Goal: Task Accomplishment & Management: Complete application form

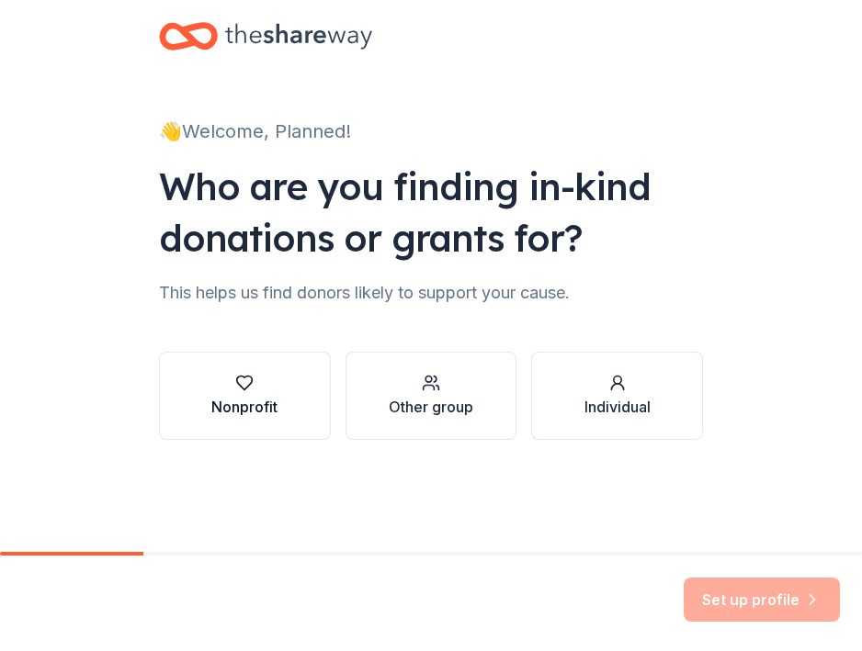
click at [204, 430] on button "Nonprofit" at bounding box center [245, 396] width 172 height 88
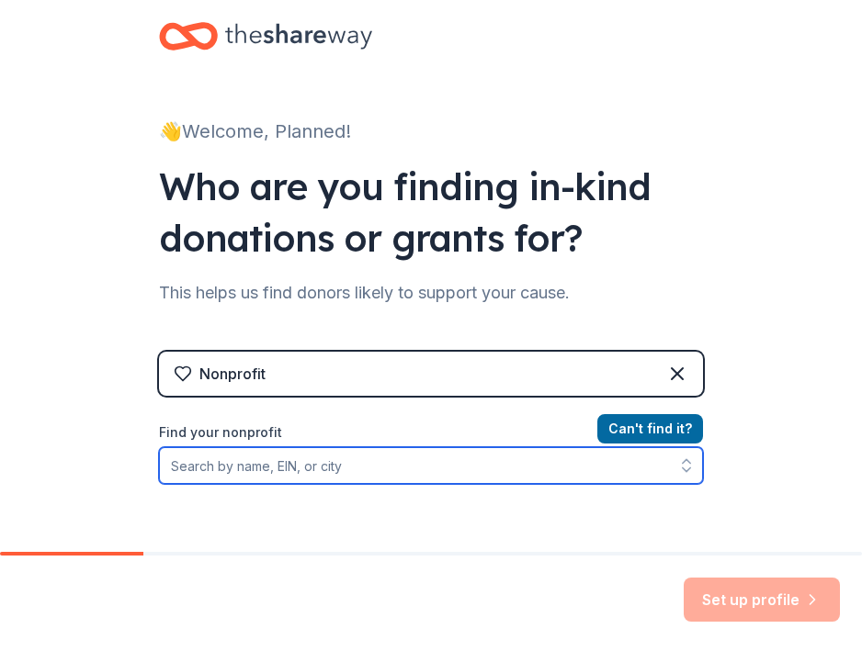
click at [335, 469] on input "Find your nonprofit" at bounding box center [431, 465] width 544 height 37
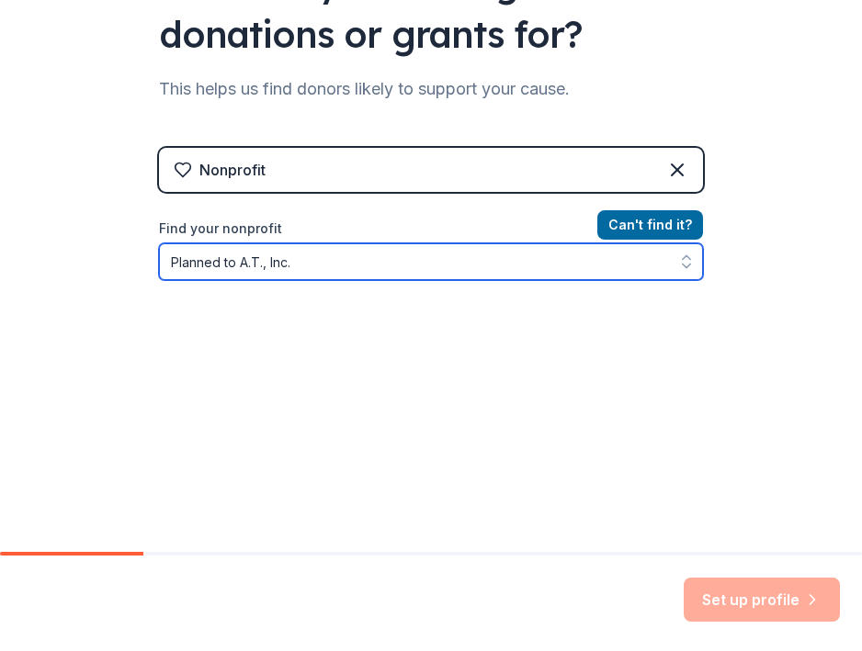
scroll to position [204, 0]
type input "Planned to A.T., Inc"
click at [313, 267] on input "Planned to A.T., Inc" at bounding box center [431, 262] width 544 height 37
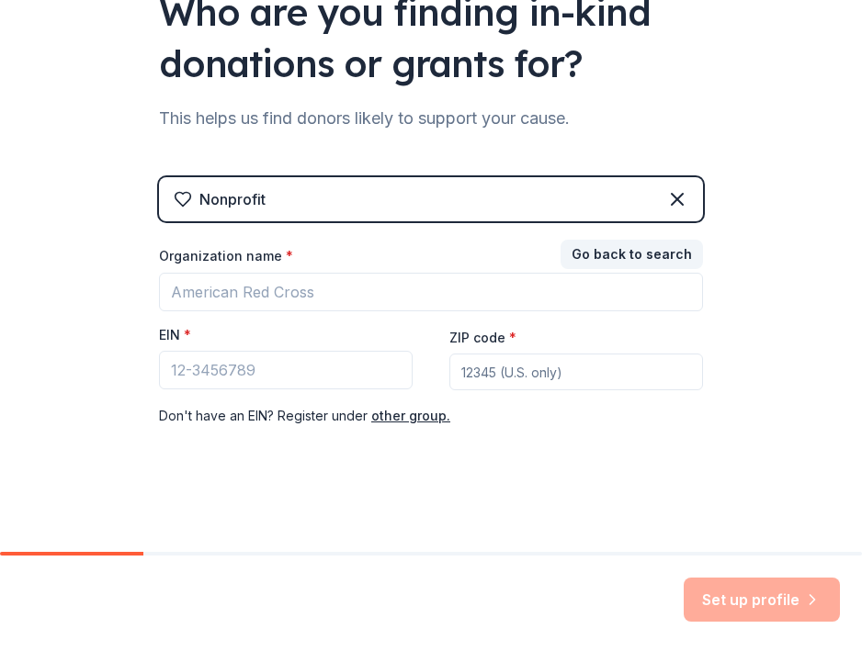
scroll to position [174, 0]
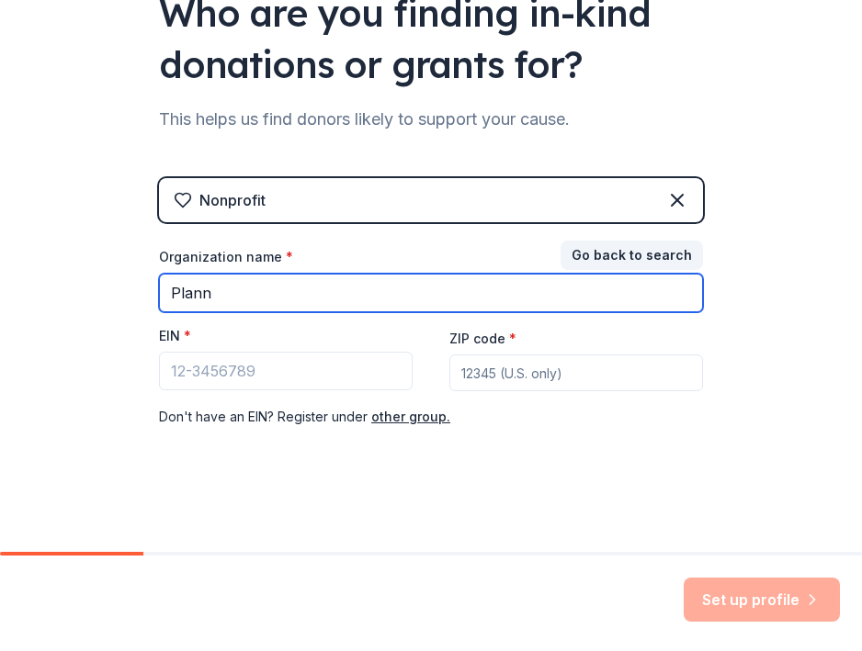
type input "Planne"
type input "Planned to A.T., Inc."
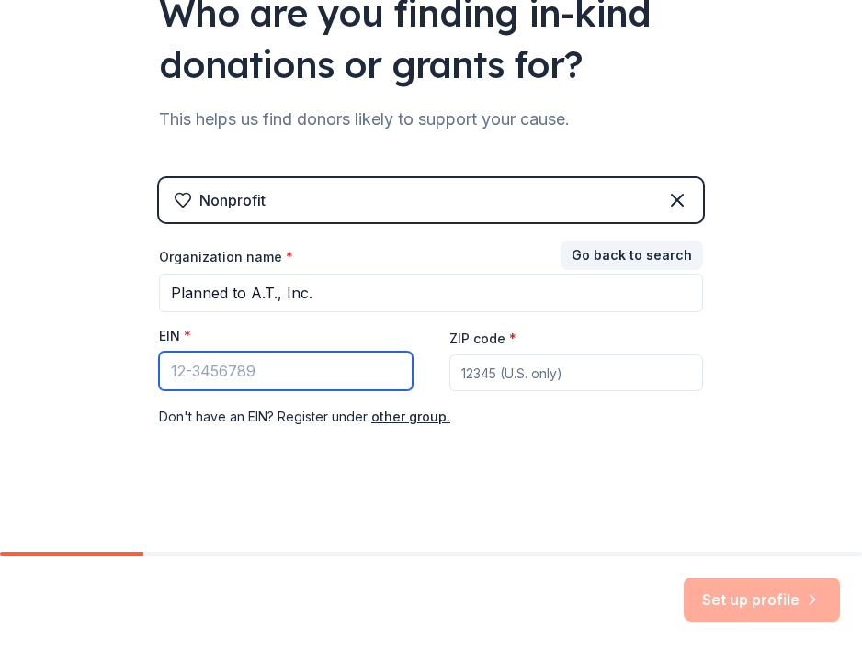
click at [241, 376] on input "EIN *" at bounding box center [286, 371] width 254 height 39
type input "[US_EMPLOYER_IDENTIFICATION_NUMBER]"
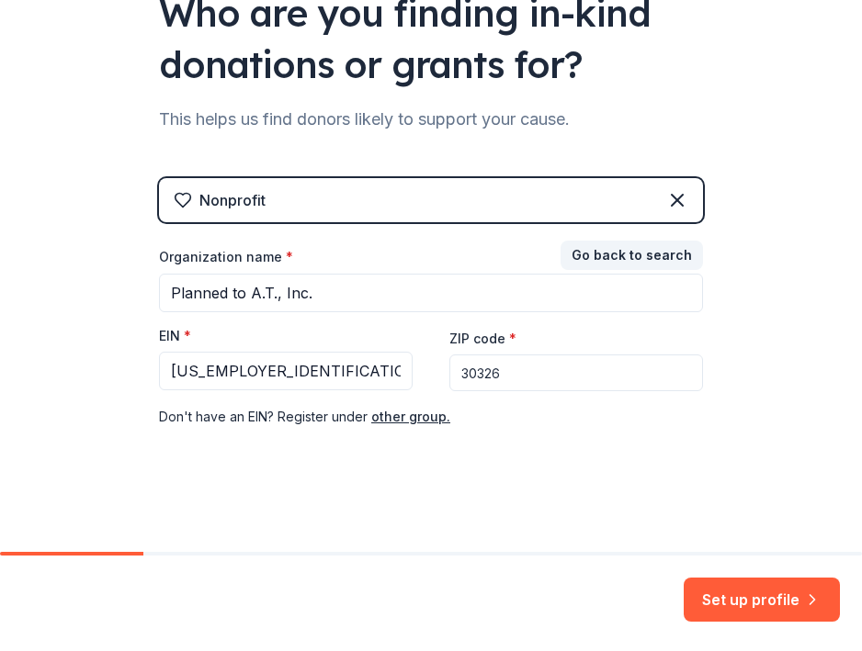
scroll to position [0, 0]
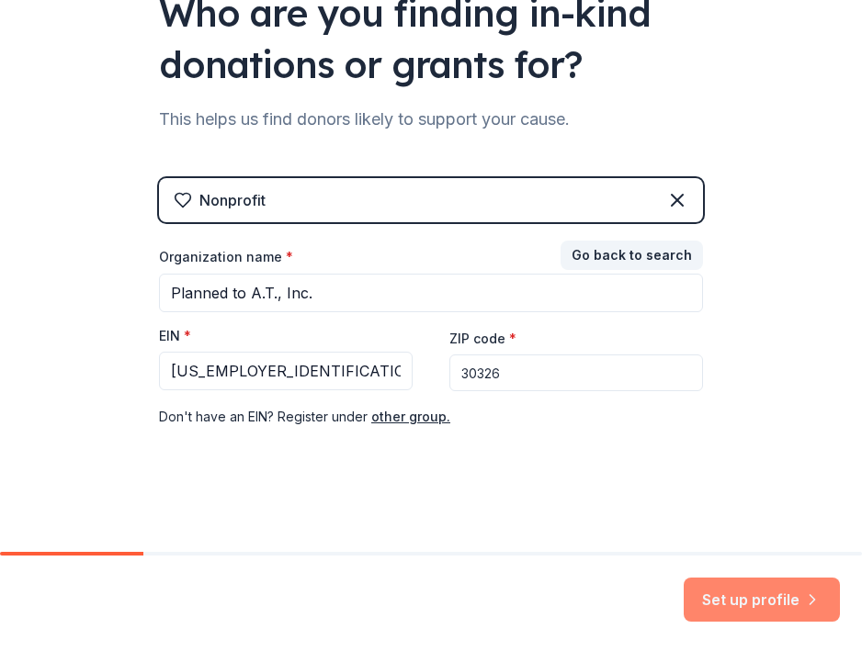
type input "30326"
click at [736, 606] on button "Set up profile" at bounding box center [762, 600] width 156 height 44
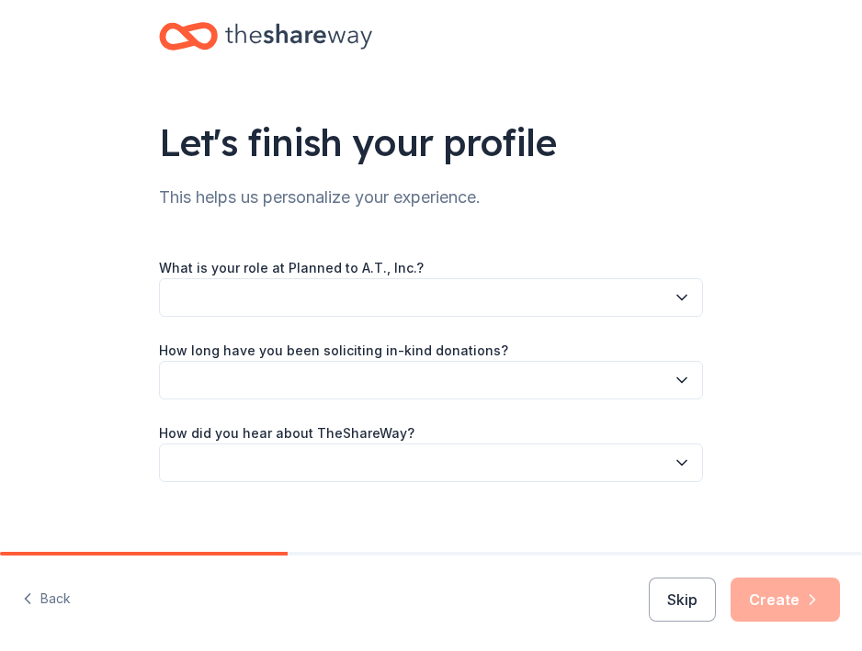
click at [345, 306] on button "button" at bounding box center [431, 297] width 544 height 39
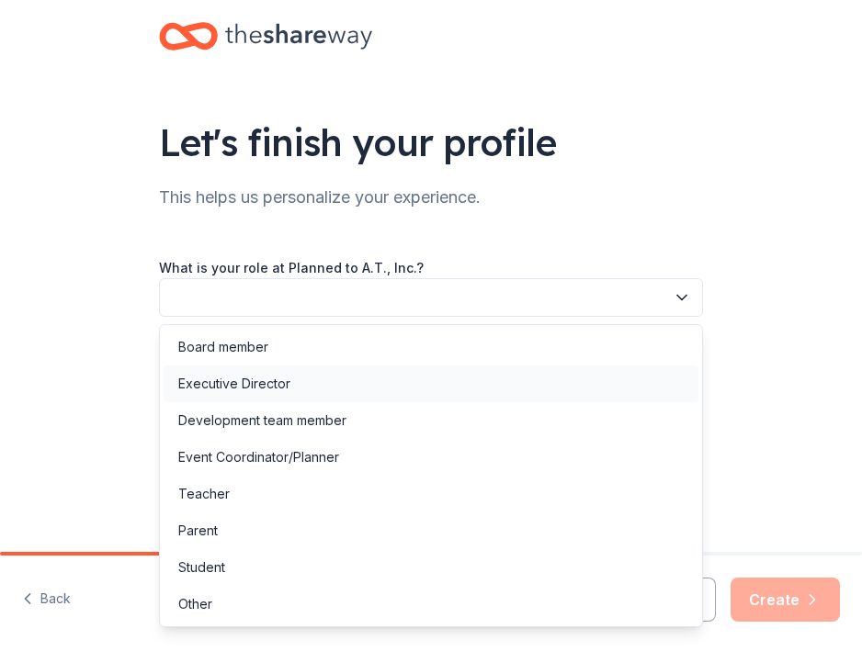
click at [282, 398] on div "Executive Director" at bounding box center [431, 384] width 535 height 37
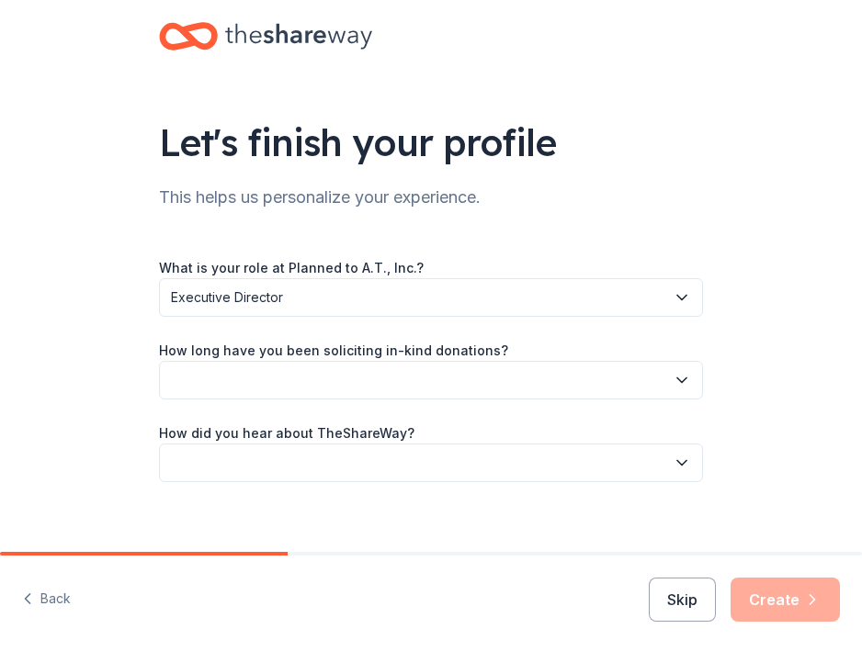
click at [357, 387] on button "button" at bounding box center [431, 380] width 544 height 39
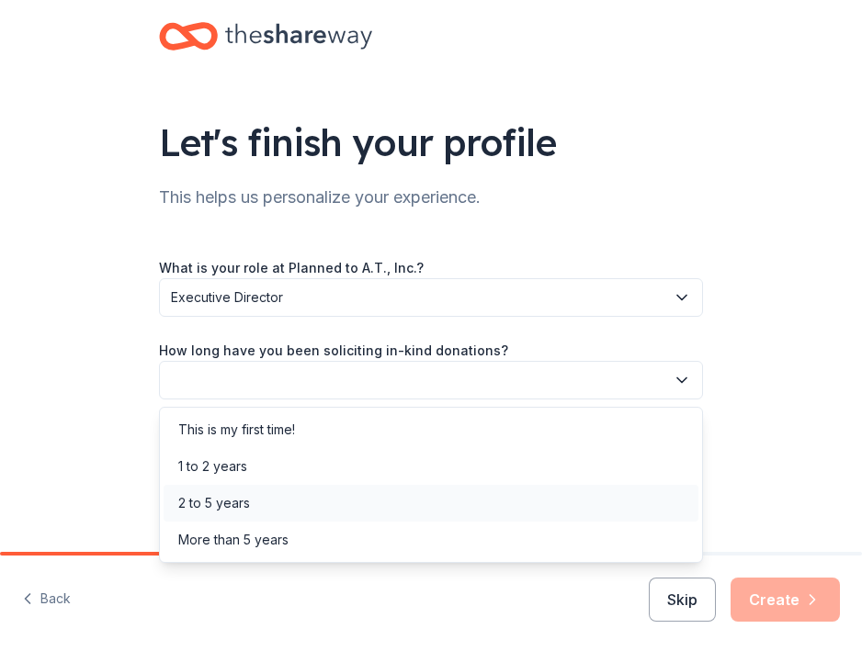
click at [270, 504] on div "2 to 5 years" at bounding box center [431, 503] width 535 height 37
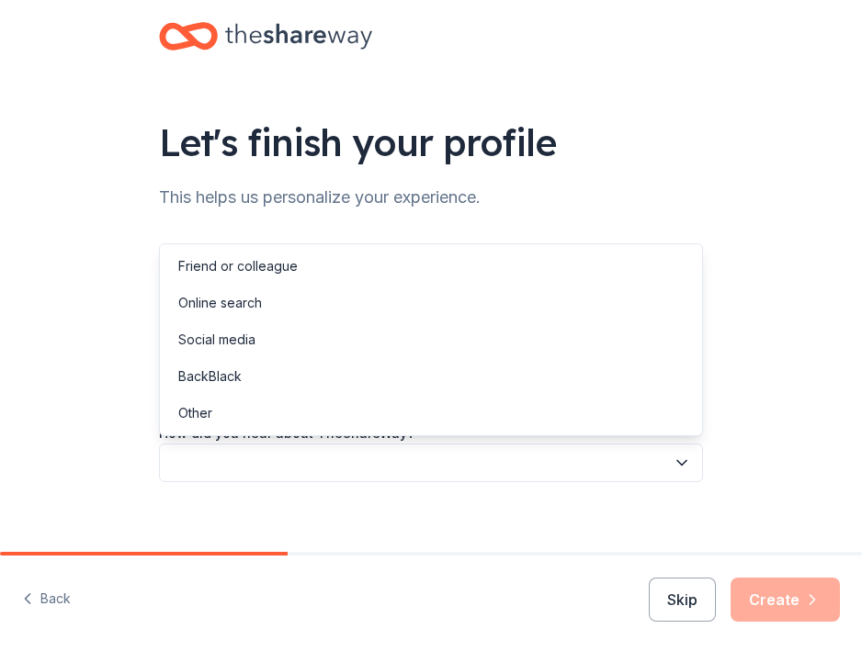
click at [281, 464] on button "button" at bounding box center [431, 463] width 544 height 39
click at [273, 312] on div "Online search" at bounding box center [431, 303] width 535 height 37
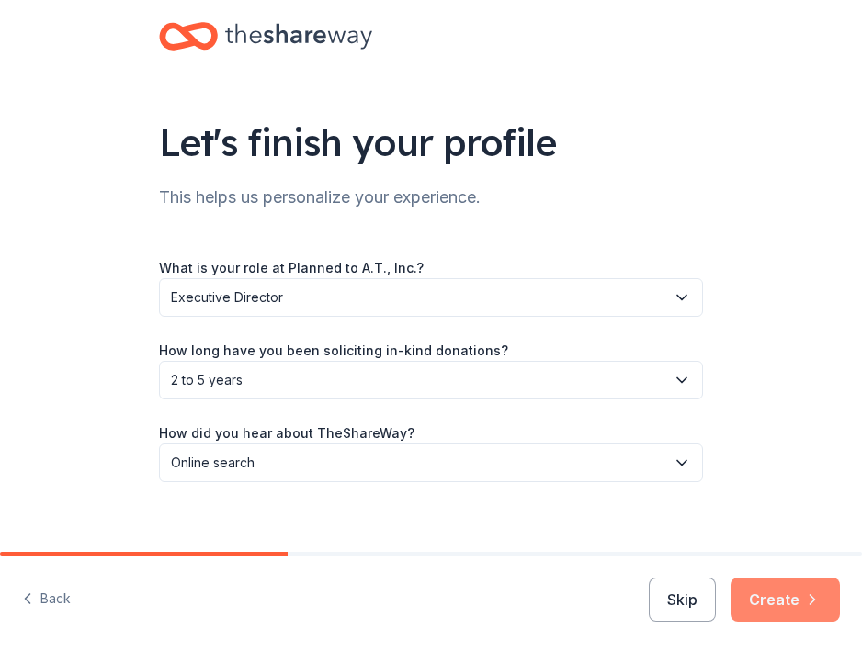
click at [804, 600] on icon "button" at bounding box center [812, 600] width 18 height 18
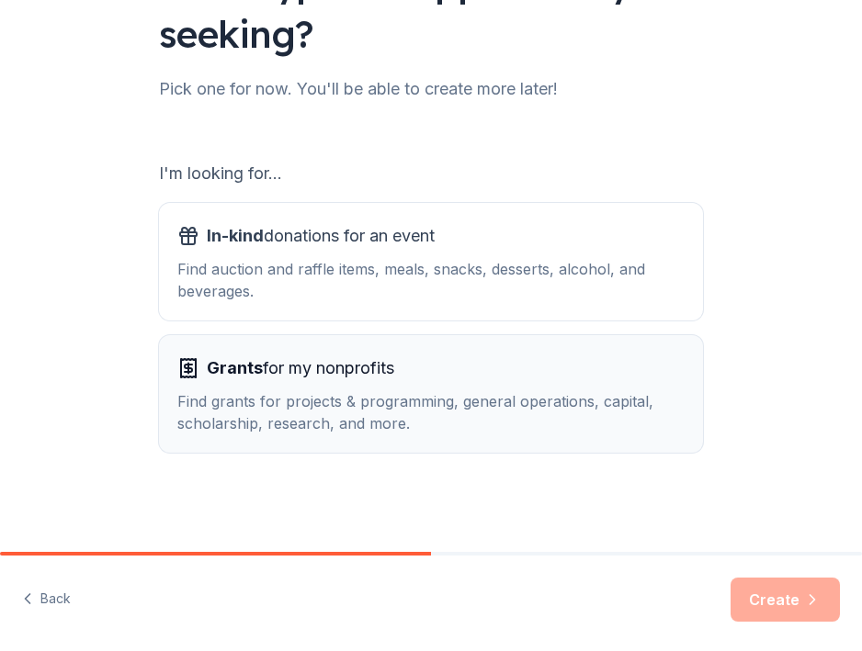
scroll to position [160, 0]
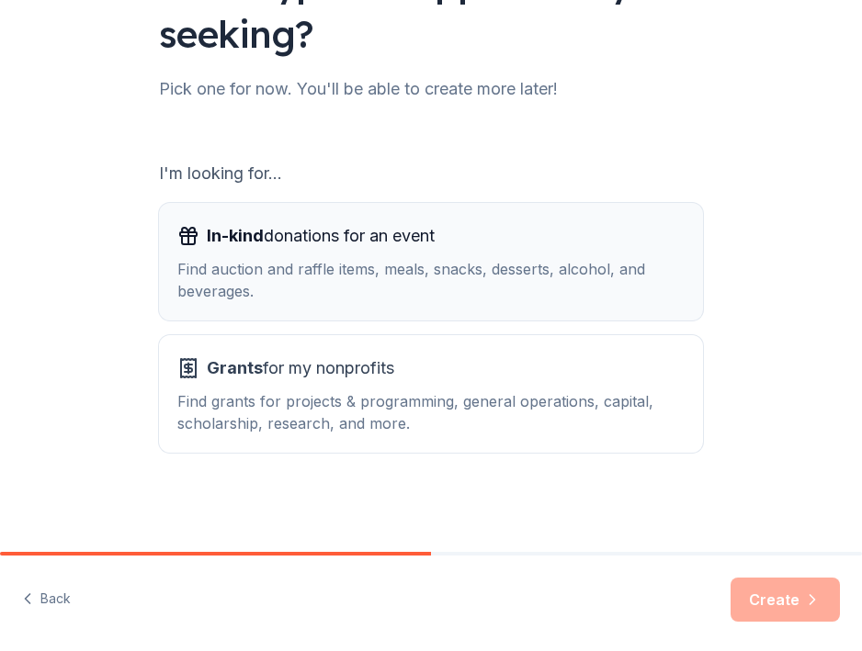
click at [497, 280] on div "Find auction and raffle items, meals, snacks, desserts, alcohol, and beverages." at bounding box center [430, 280] width 507 height 44
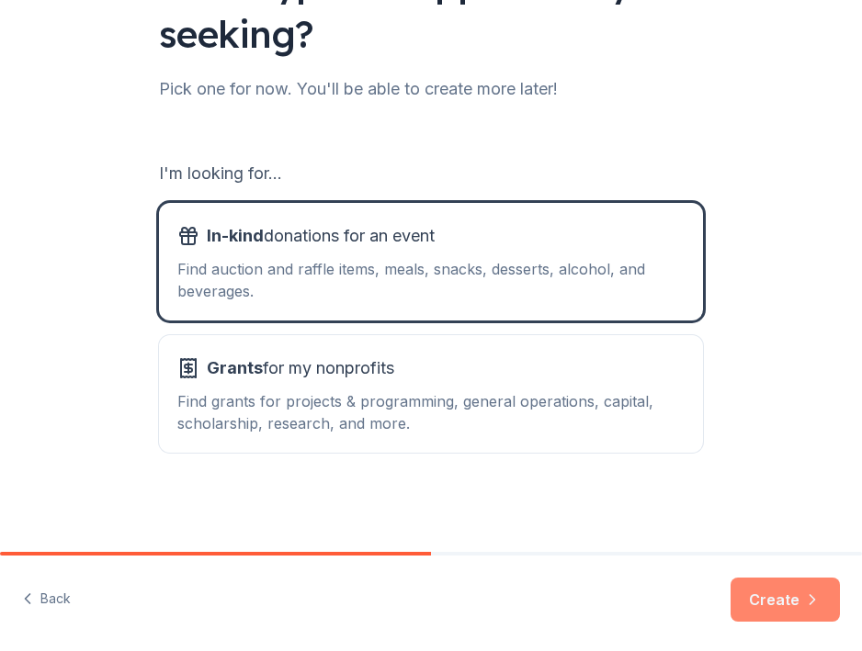
click at [787, 591] on button "Create" at bounding box center [785, 600] width 109 height 44
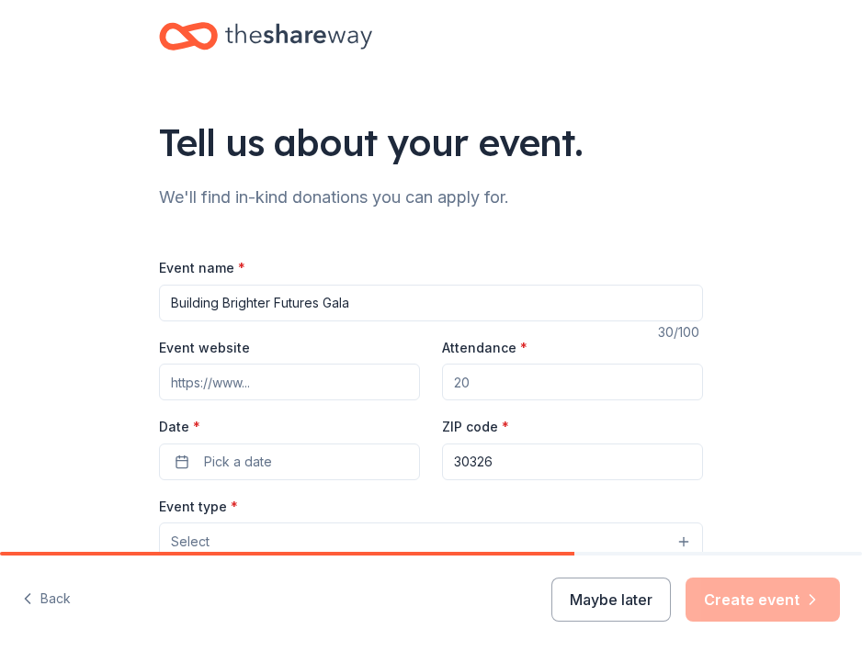
type input "Building Brighter Futures Gala"
click at [285, 385] on input "Event website" at bounding box center [289, 382] width 261 height 37
paste input "https://www.plannedtoat.org/building-bright-futures-gala"
type input "https://www.plannedtoat.org/building-bright-futures-gala"
drag, startPoint x: 221, startPoint y: 303, endPoint x: 154, endPoint y: 303, distance: 66.2
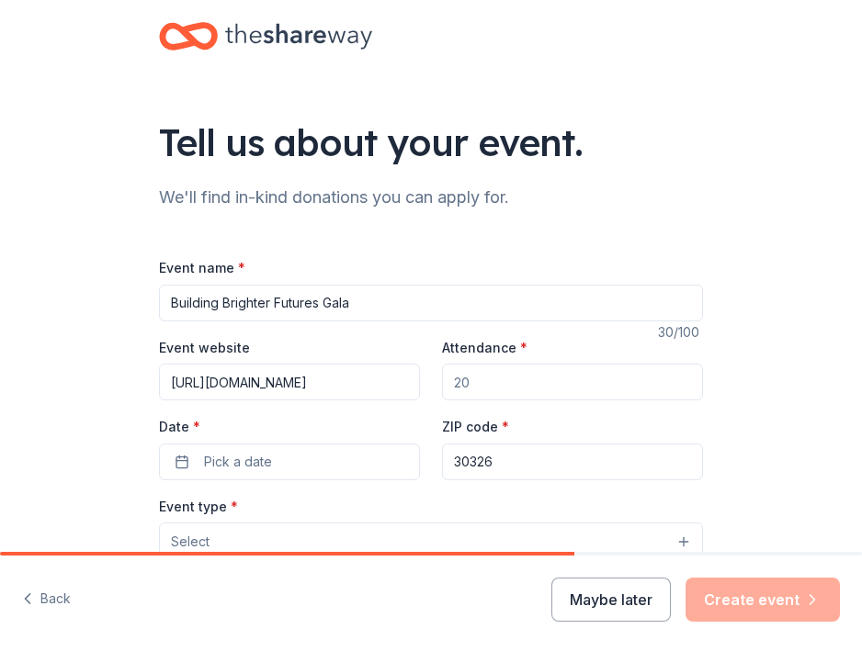
click at [154, 303] on div "Tell us about your event. We'll find in-kind donations you can apply for. Event…" at bounding box center [431, 597] width 588 height 1194
type input "Investing In Brighter Futures Gala"
click at [495, 383] on input "Attendance *" at bounding box center [572, 382] width 261 height 37
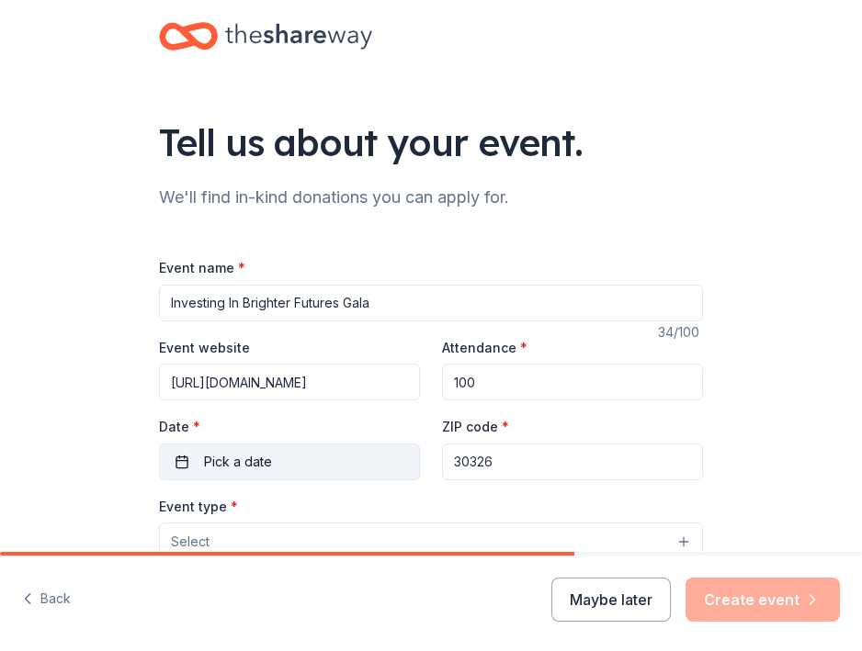
type input "100"
click at [200, 457] on button "Pick a date" at bounding box center [289, 462] width 261 height 37
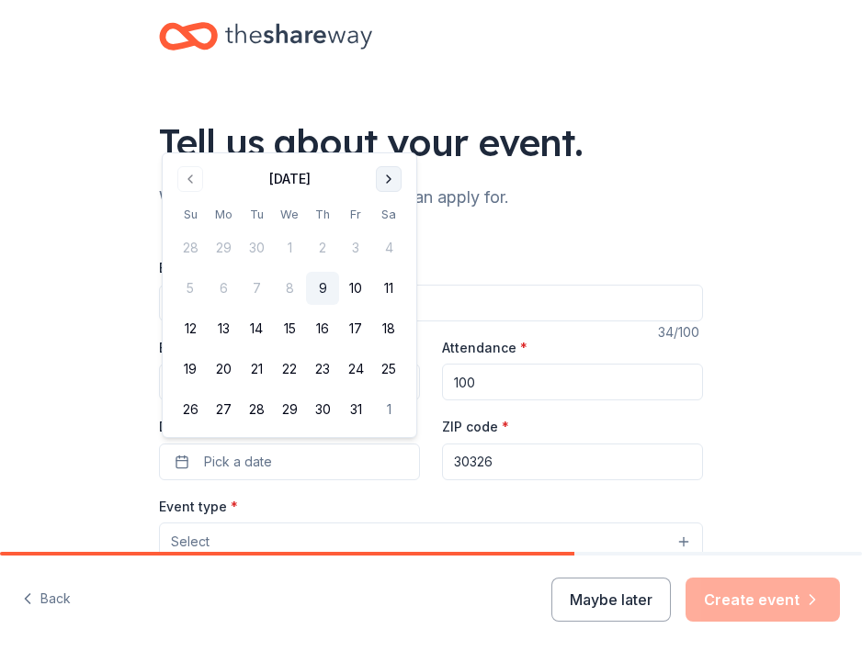
click at [387, 182] on button "Go to next month" at bounding box center [389, 179] width 26 height 26
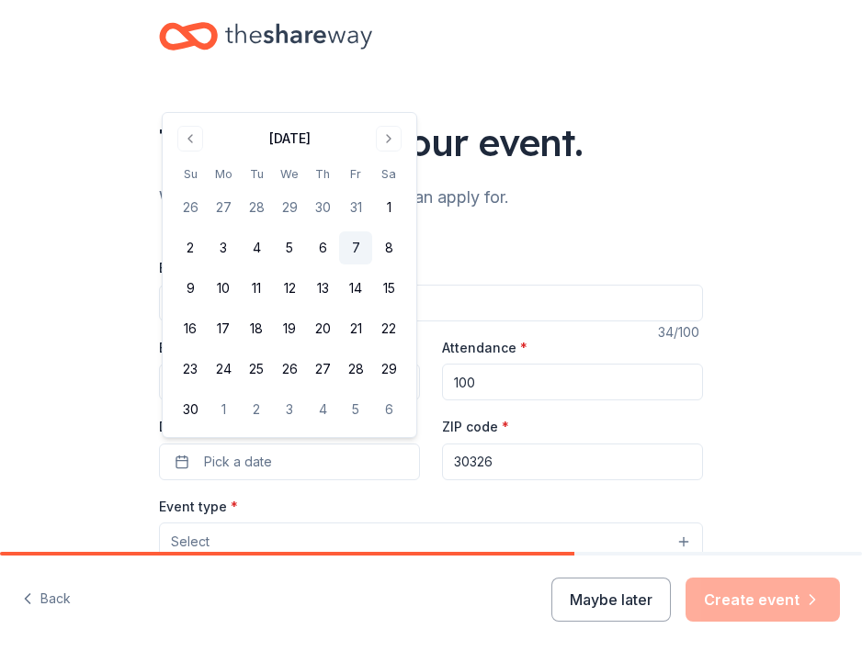
click at [351, 243] on button "7" at bounding box center [355, 248] width 33 height 33
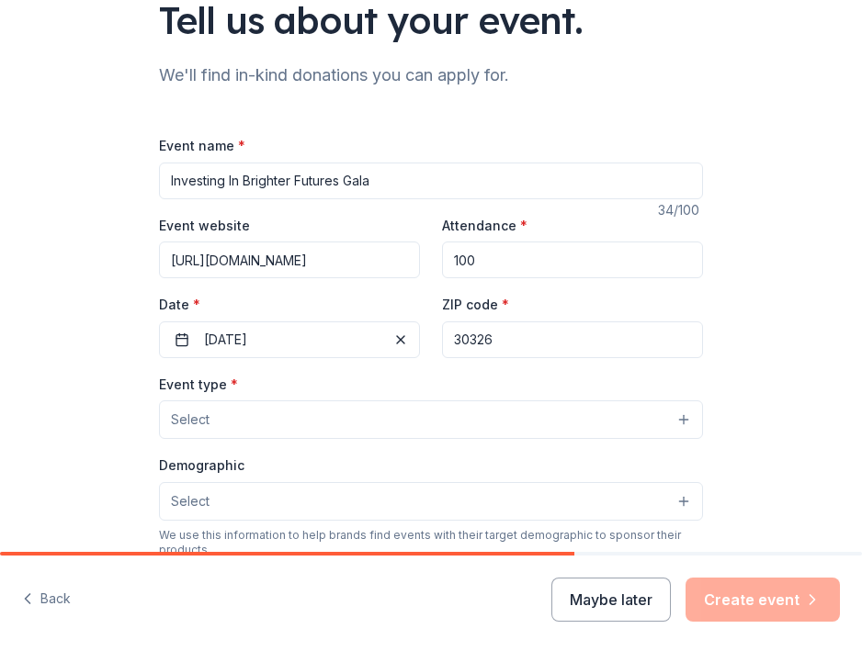
scroll to position [123, 0]
type input "30303"
click at [280, 418] on button "Select" at bounding box center [431, 419] width 544 height 39
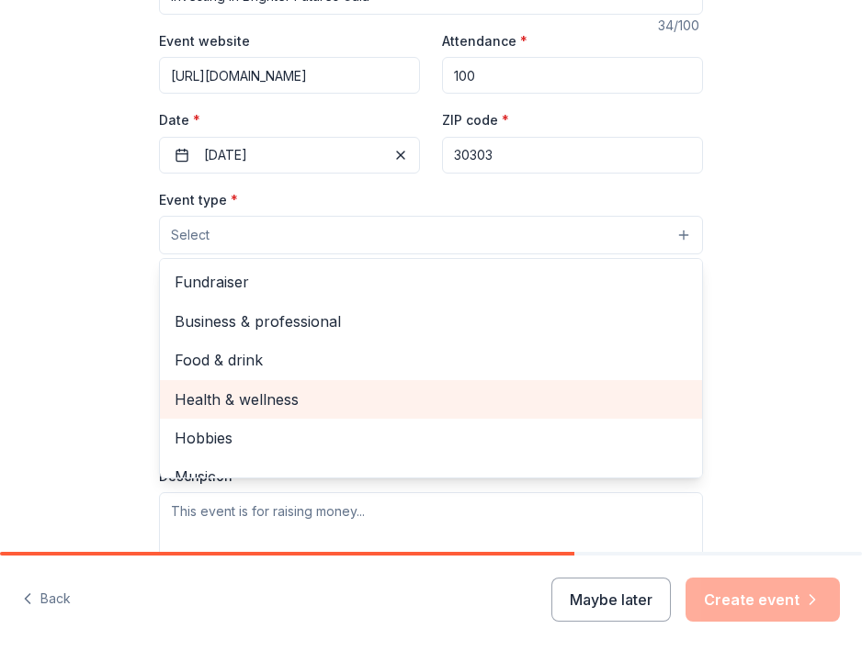
scroll to position [0, 0]
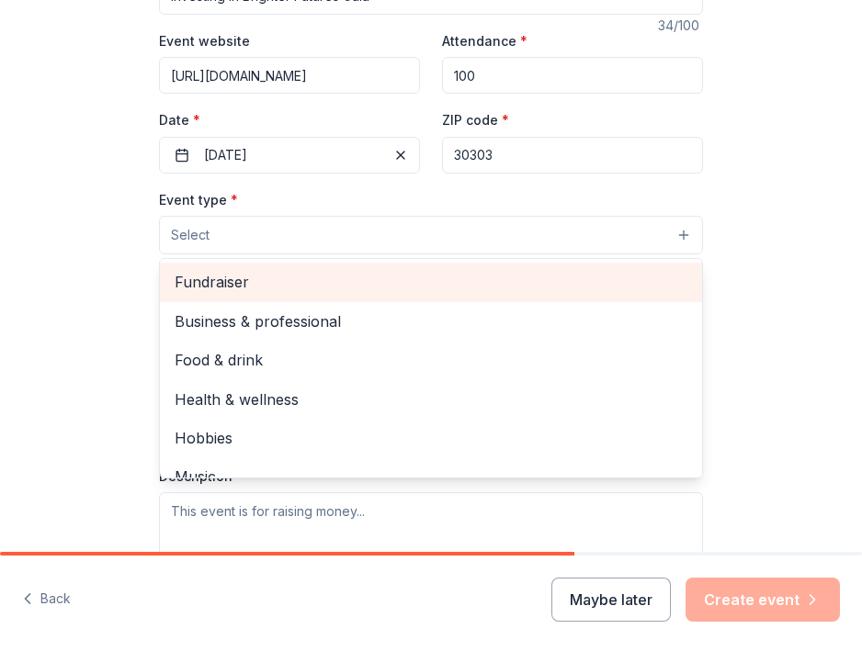
click at [237, 276] on span "Fundraiser" at bounding box center [431, 282] width 513 height 24
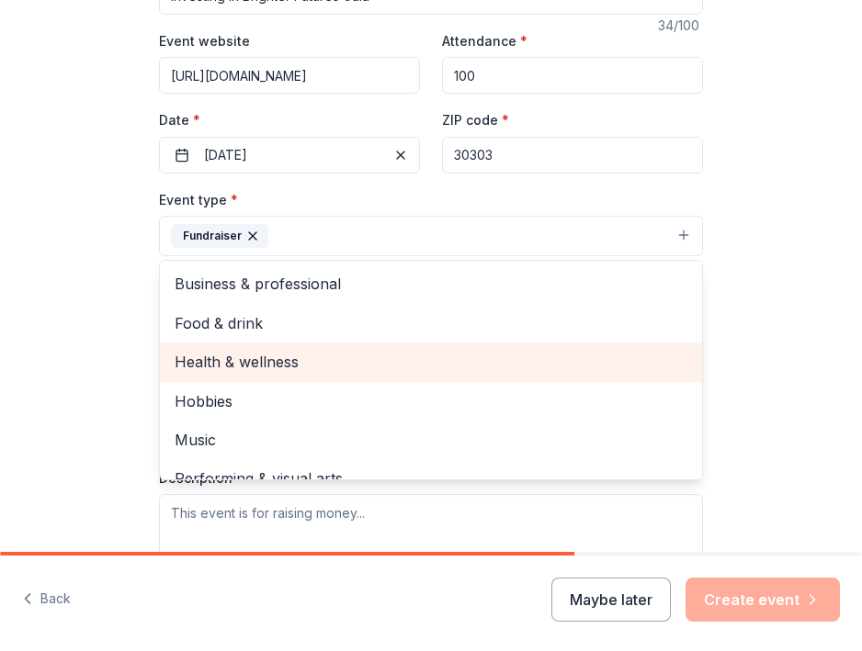
scroll to position [14, 0]
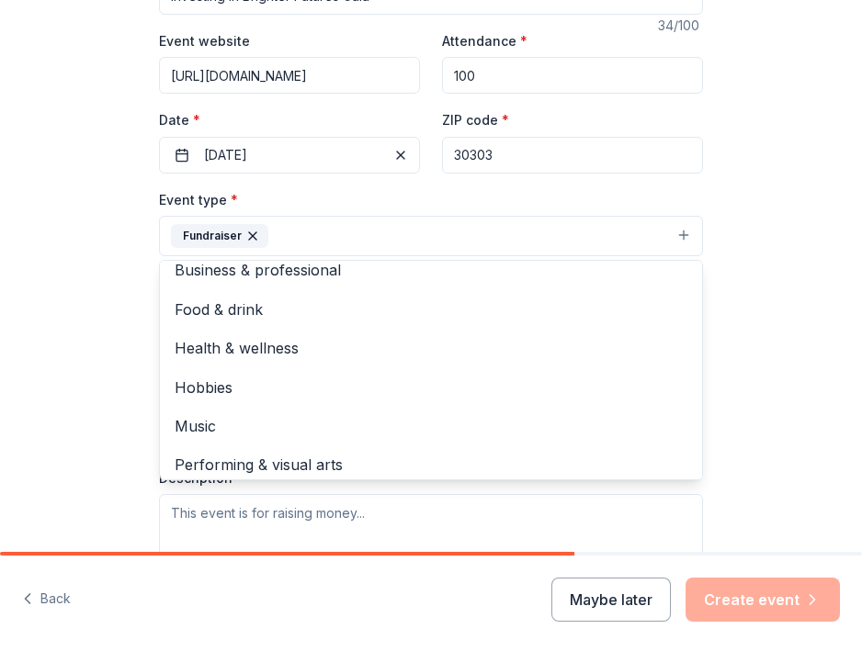
click at [97, 325] on div "Tell us about your event. We'll find in-kind donations you can apply for. Event…" at bounding box center [431, 290] width 862 height 1195
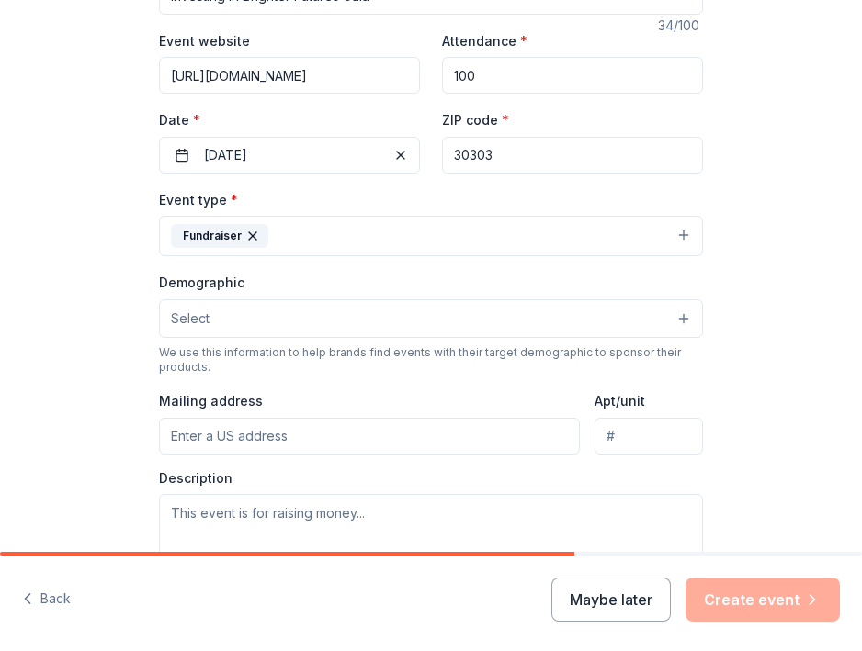
click at [283, 320] on button "Select" at bounding box center [431, 319] width 544 height 39
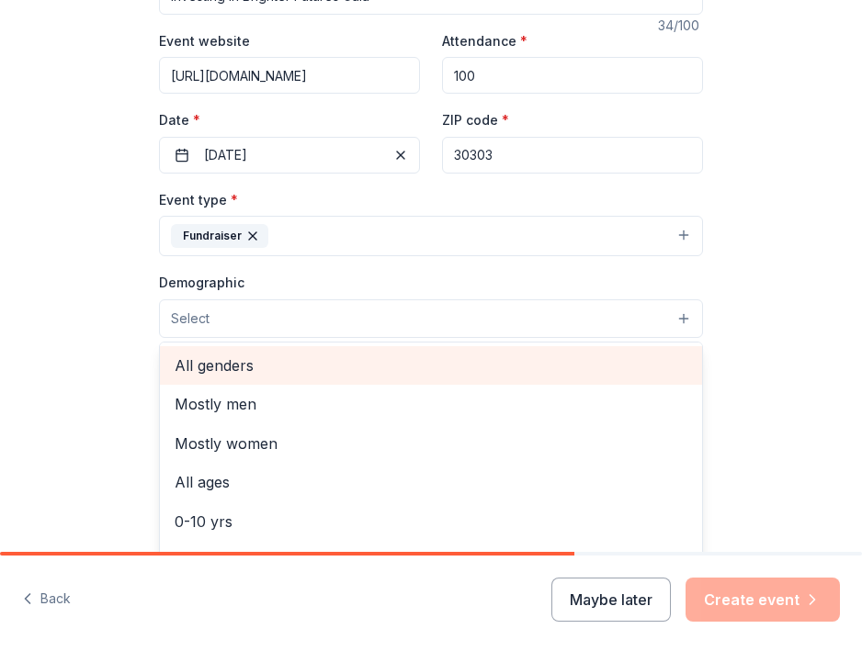
click at [232, 363] on span "All genders" at bounding box center [431, 366] width 513 height 24
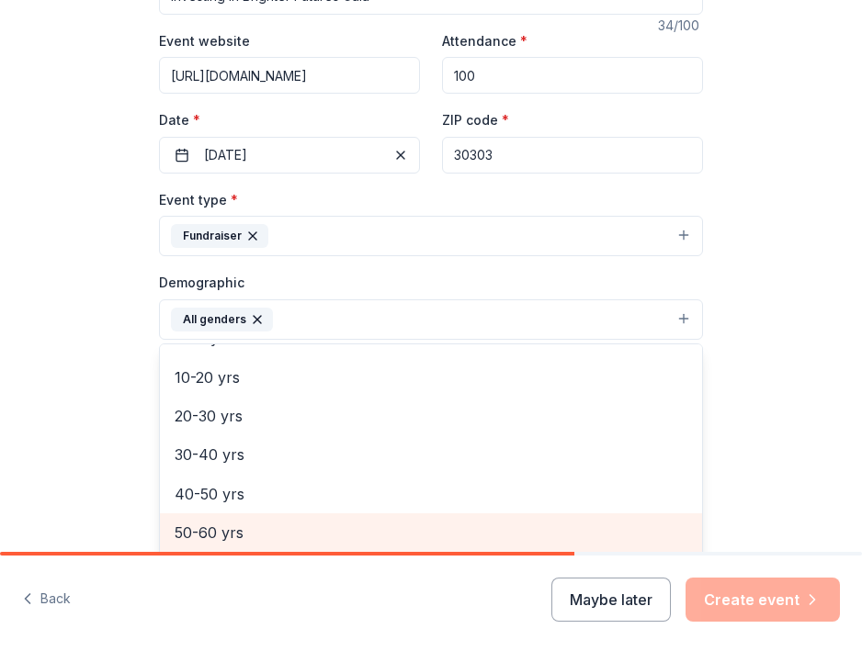
scroll to position [144, 0]
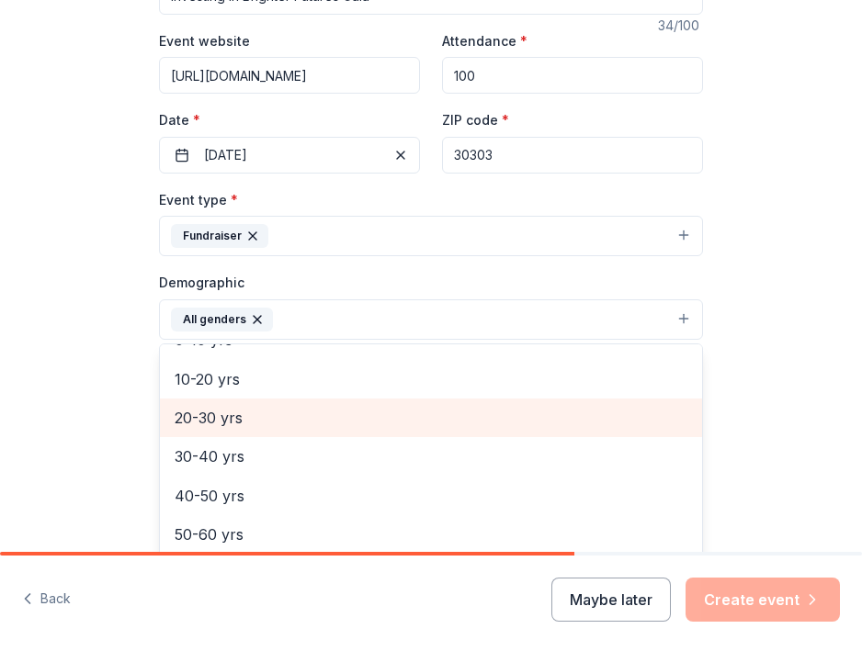
click at [199, 420] on span "20-30 yrs" at bounding box center [431, 418] width 513 height 24
click at [215, 418] on span "30-40 yrs" at bounding box center [431, 418] width 513 height 24
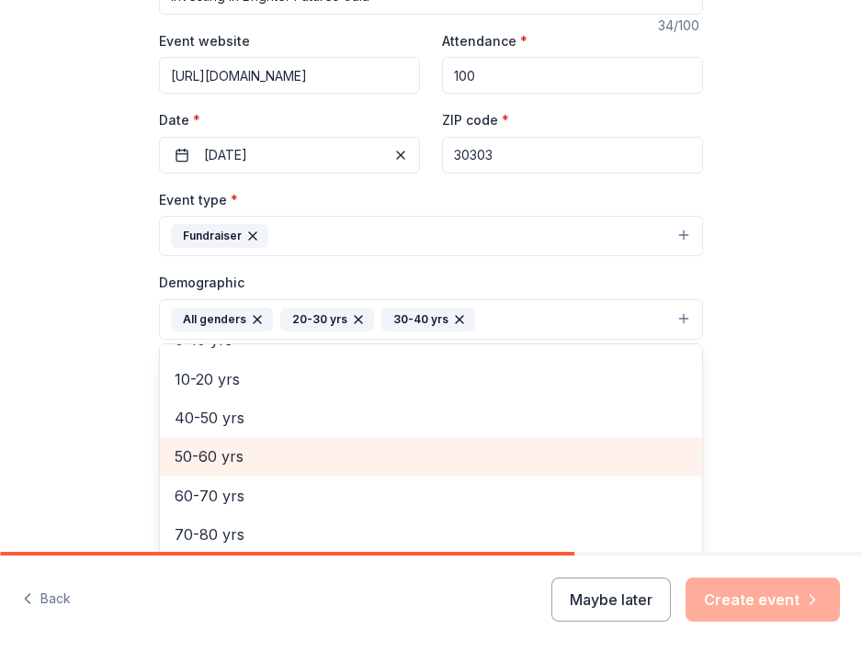
click at [198, 458] on span "50-60 yrs" at bounding box center [431, 457] width 513 height 24
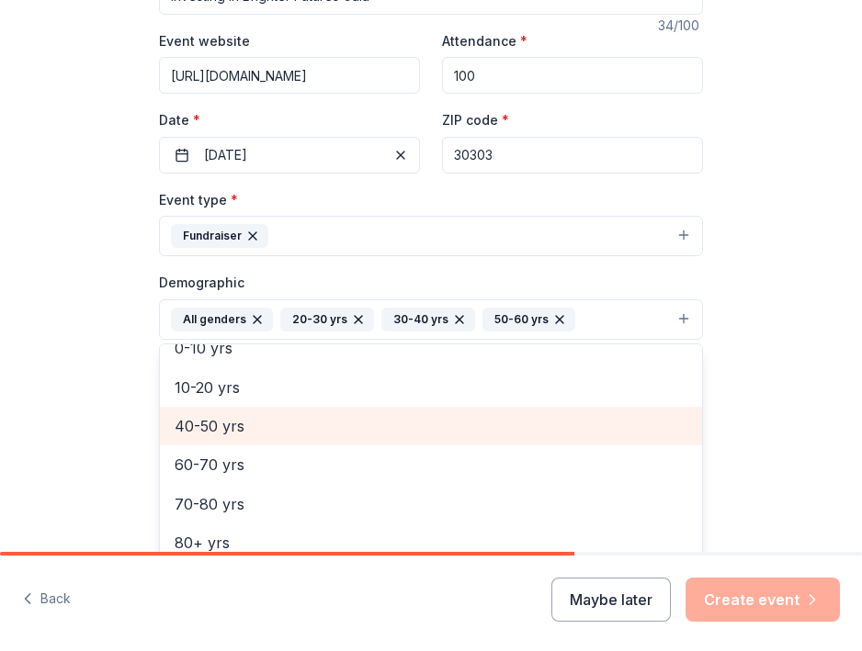
scroll to position [340, 0]
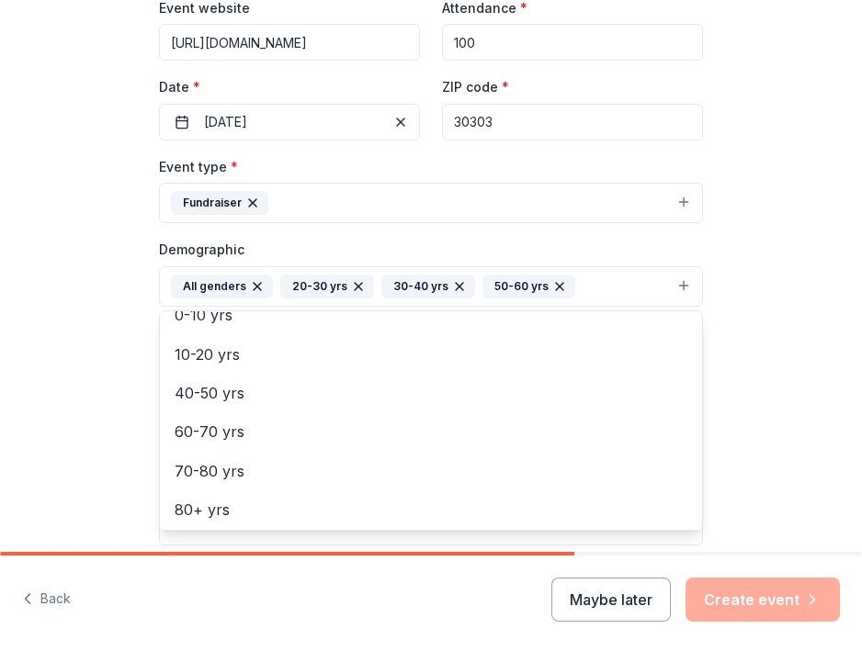
click at [70, 403] on div "Tell us about your event. We'll find in-kind donations you can apply for. Event…" at bounding box center [431, 258] width 862 height 1197
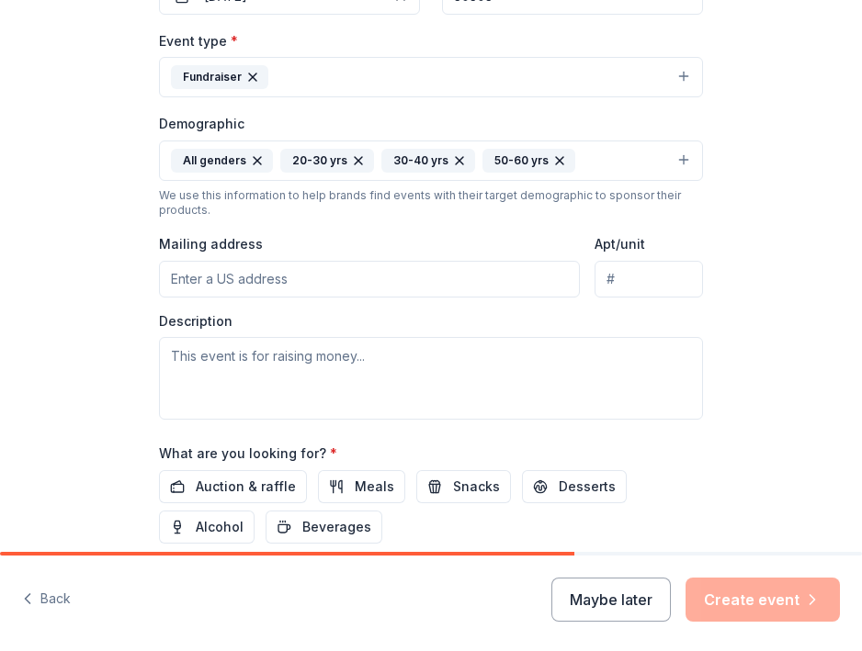
scroll to position [468, 0]
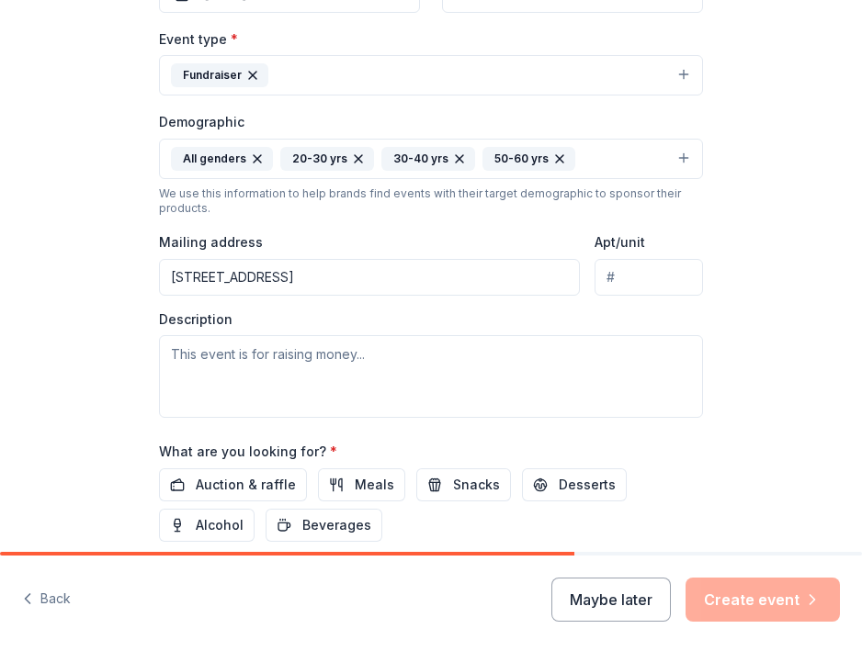
click at [367, 273] on input "3343 Peachtree Road Northeast, Atlanta, GA, 30305" at bounding box center [369, 277] width 421 height 37
type input "3343 Peachtree Road Northeast Suite 145 PMB 2941, Atlanta, GA, 30305"
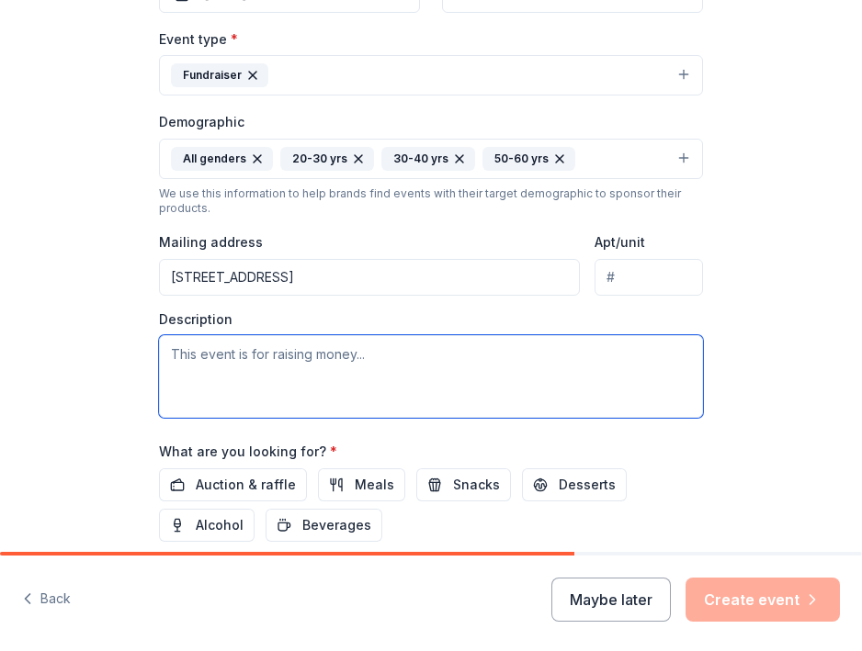
click at [427, 359] on textarea at bounding box center [431, 376] width 544 height 83
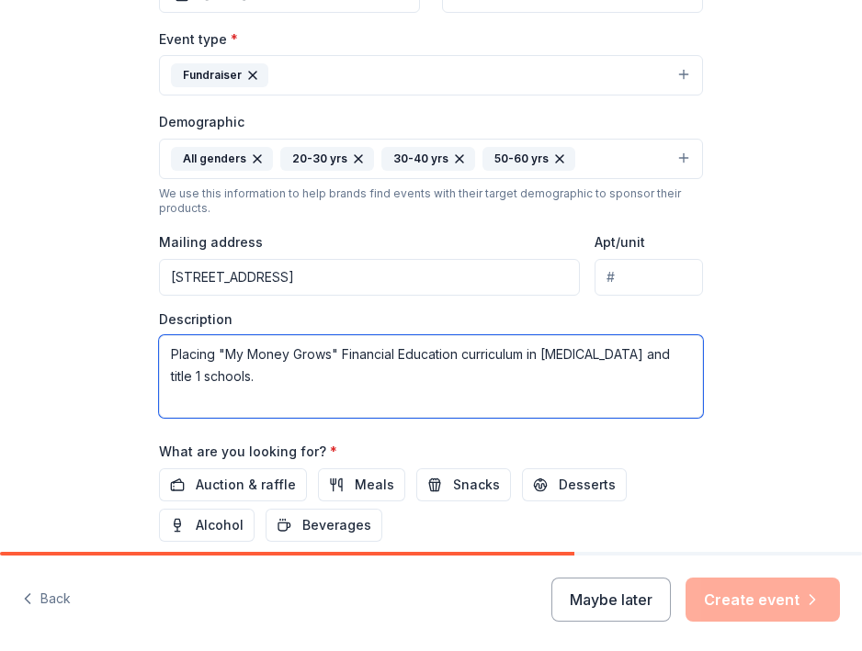
click at [172, 377] on textarea "Placing "My Money Grows" Financial Education curriculum in low-income and title…" at bounding box center [431, 376] width 544 height 83
click at [677, 348] on textarea "Placing "My Money Grows" Financial Education curriculum in low-income and title…" at bounding box center [431, 376] width 544 height 83
type textarea "Placing "My Money Grows" Financial Education curriculum in low-income and title…"
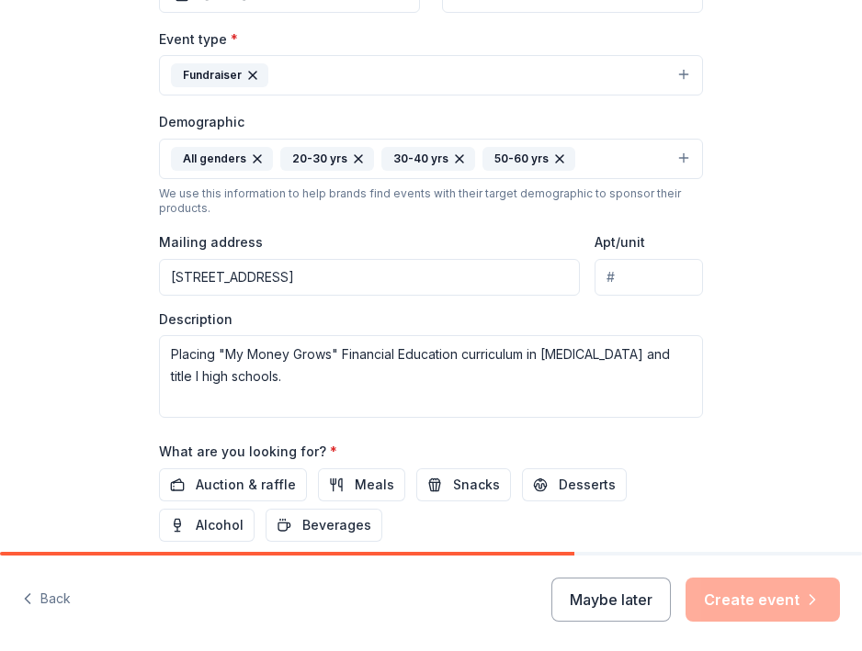
click at [62, 439] on div "Tell us about your event. We'll find in-kind donations you can apply for. Event…" at bounding box center [431, 130] width 862 height 1197
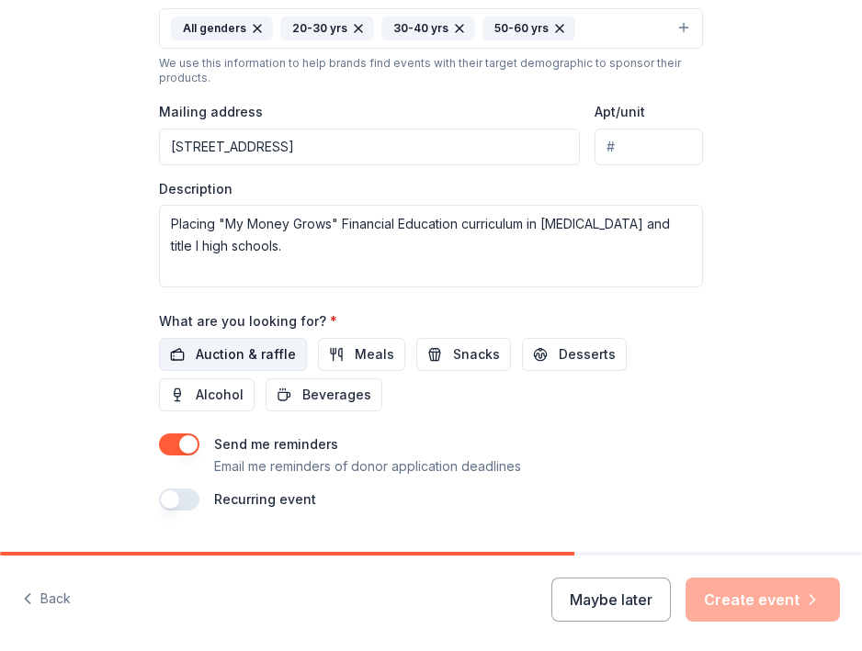
click at [250, 357] on span "Auction & raffle" at bounding box center [246, 355] width 100 height 22
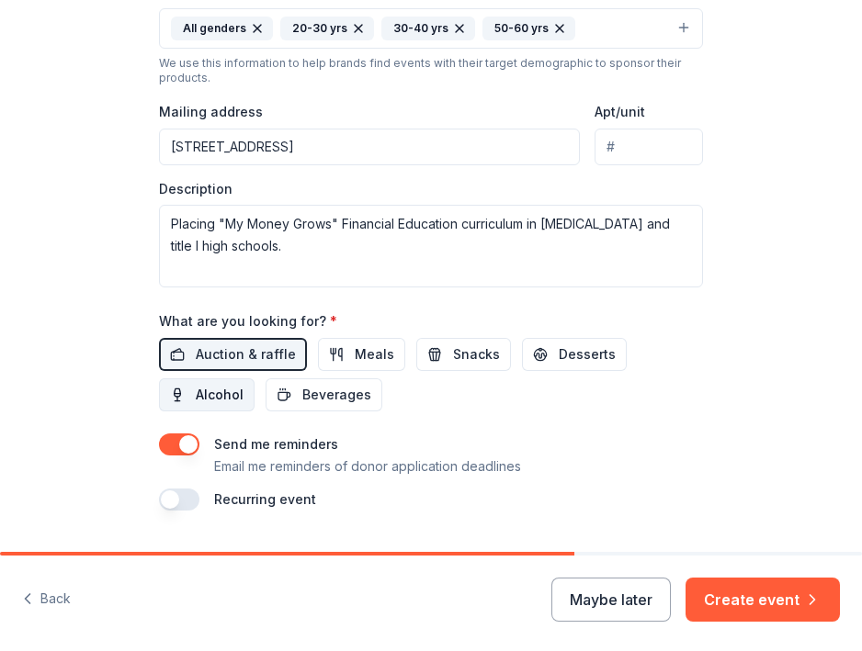
click at [198, 385] on span "Alcohol" at bounding box center [220, 395] width 48 height 22
click at [453, 350] on span "Snacks" at bounding box center [476, 355] width 47 height 22
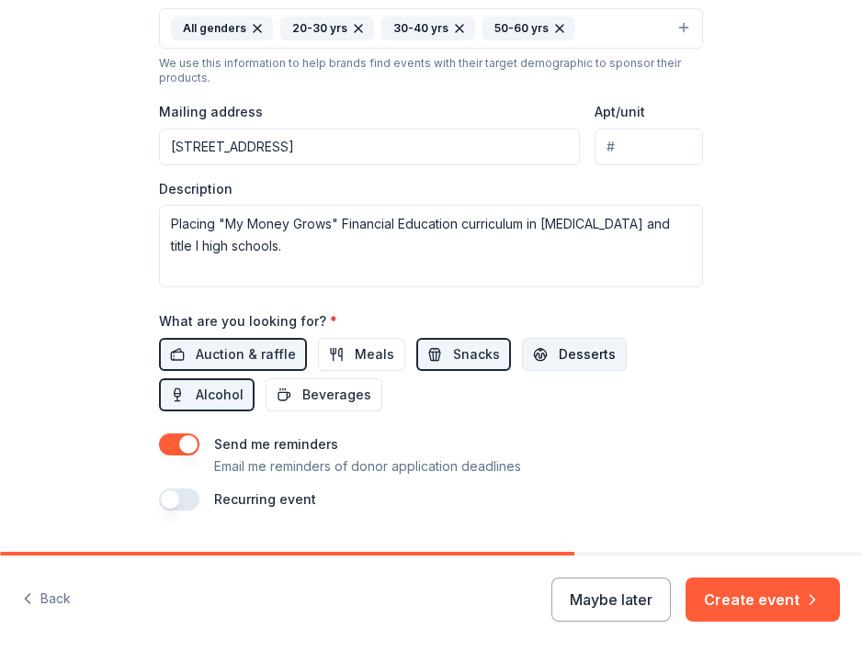
click at [560, 344] on span "Desserts" at bounding box center [587, 355] width 57 height 22
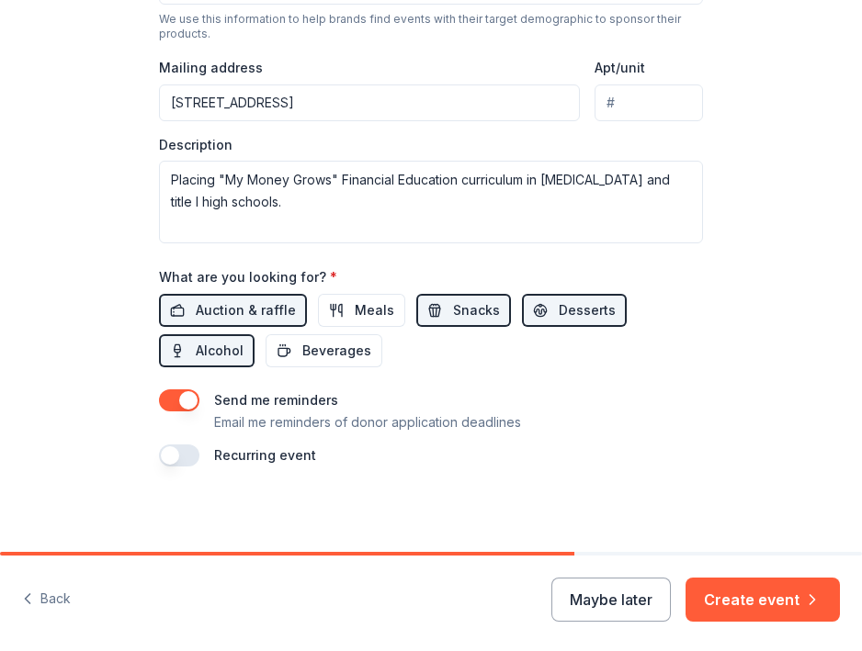
scroll to position [640, 0]
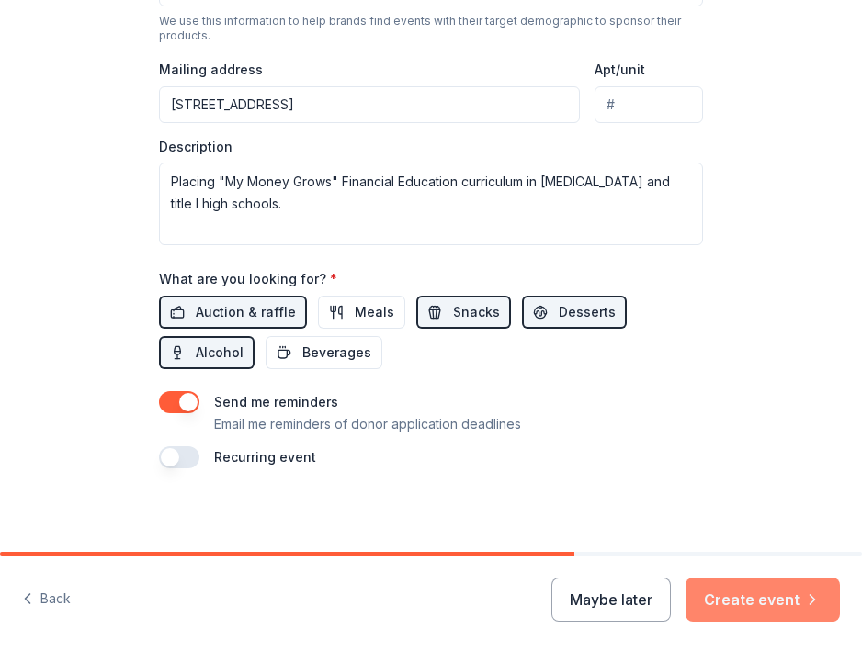
click at [720, 599] on button "Create event" at bounding box center [762, 600] width 154 height 44
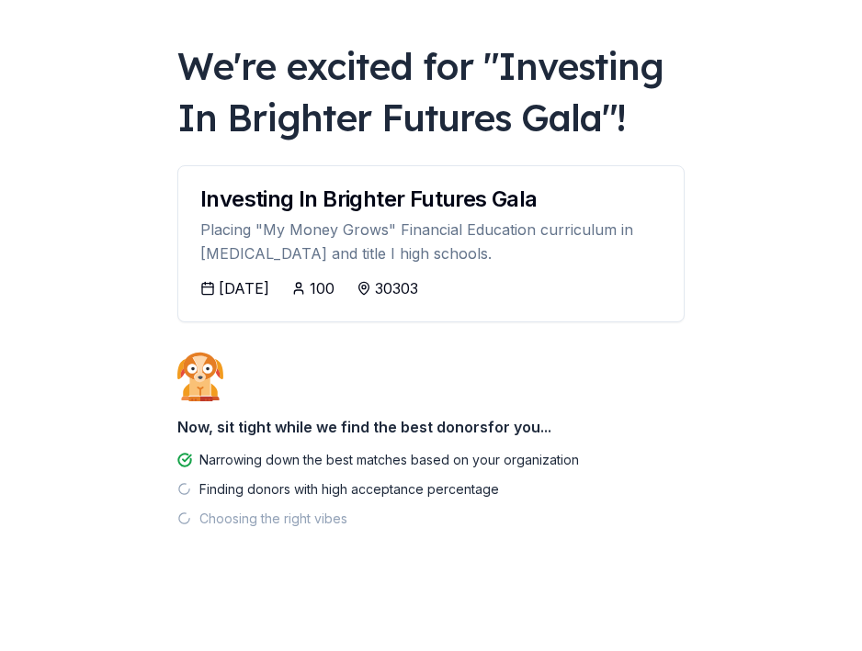
scroll to position [79, 0]
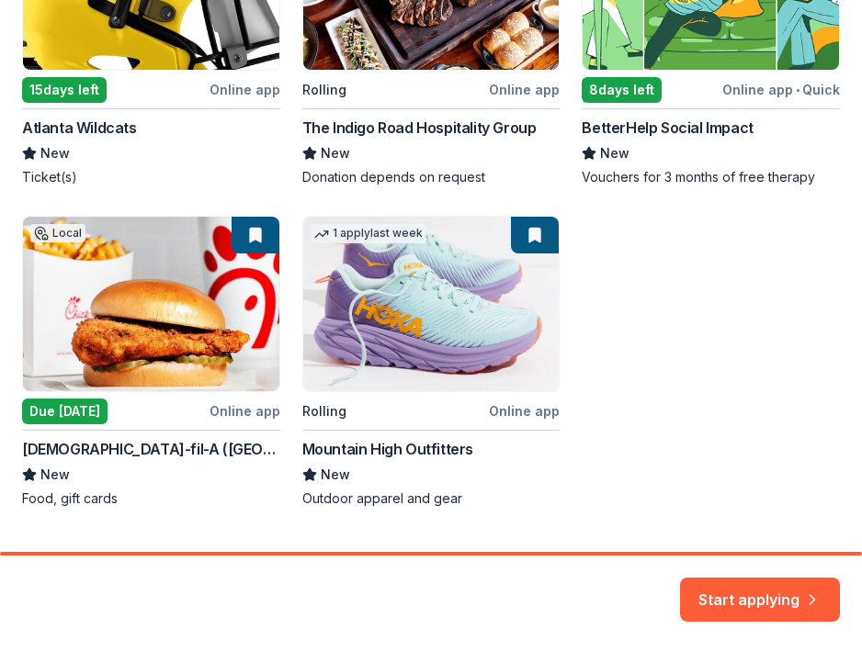
scroll to position [452, 0]
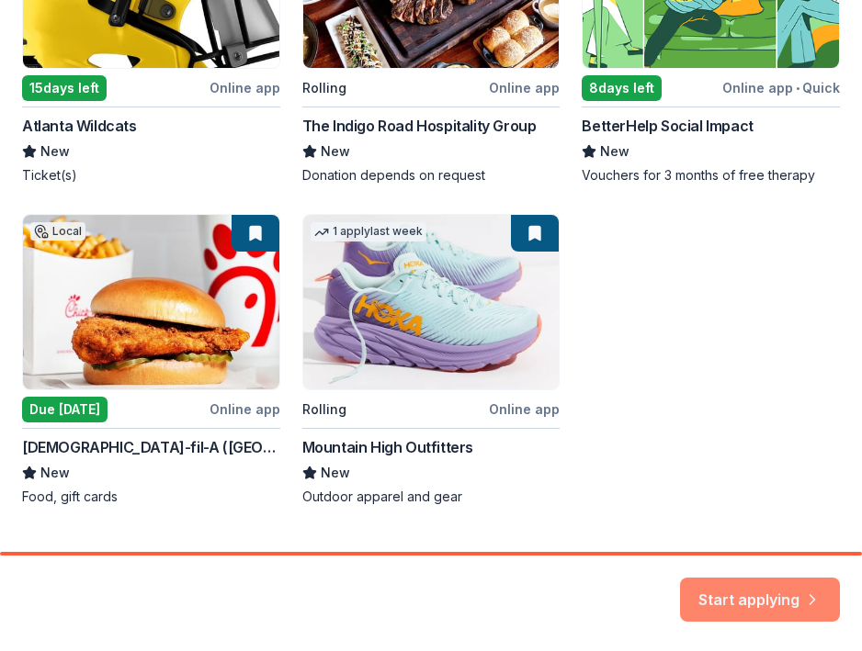
click at [762, 588] on button "Start applying" at bounding box center [760, 589] width 160 height 44
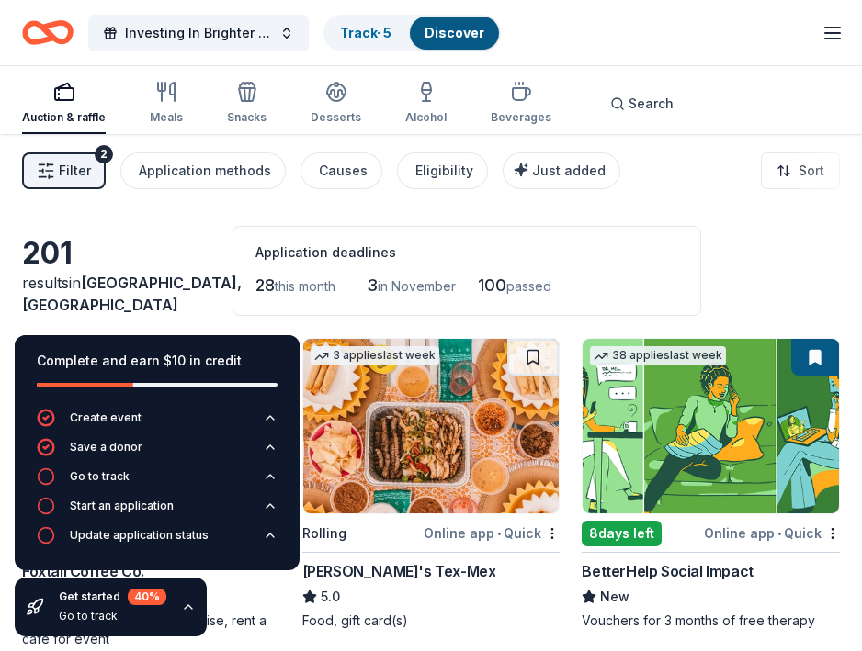
click at [183, 269] on div "201" at bounding box center [116, 253] width 188 height 37
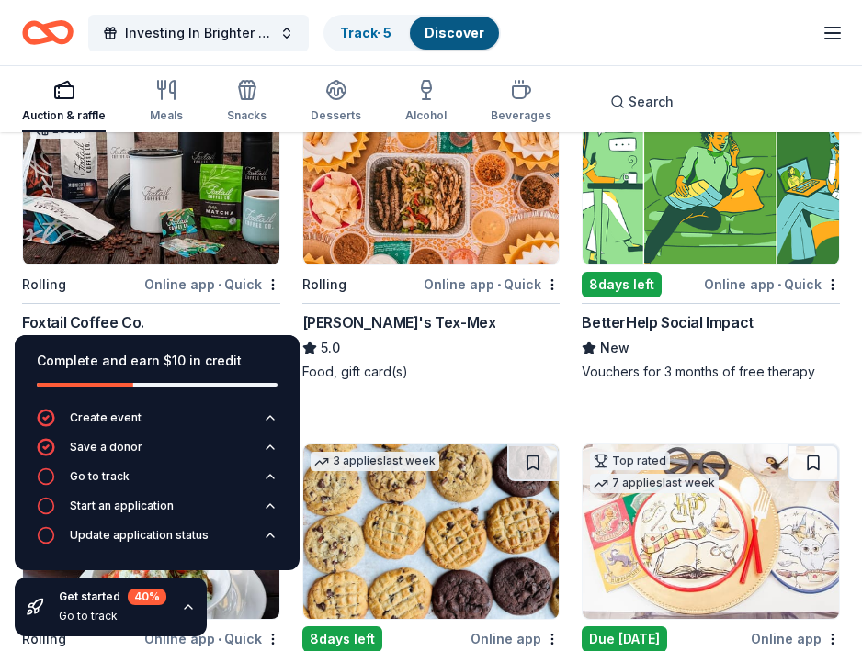
scroll to position [249, 0]
click at [190, 604] on icon "button" at bounding box center [188, 607] width 15 height 15
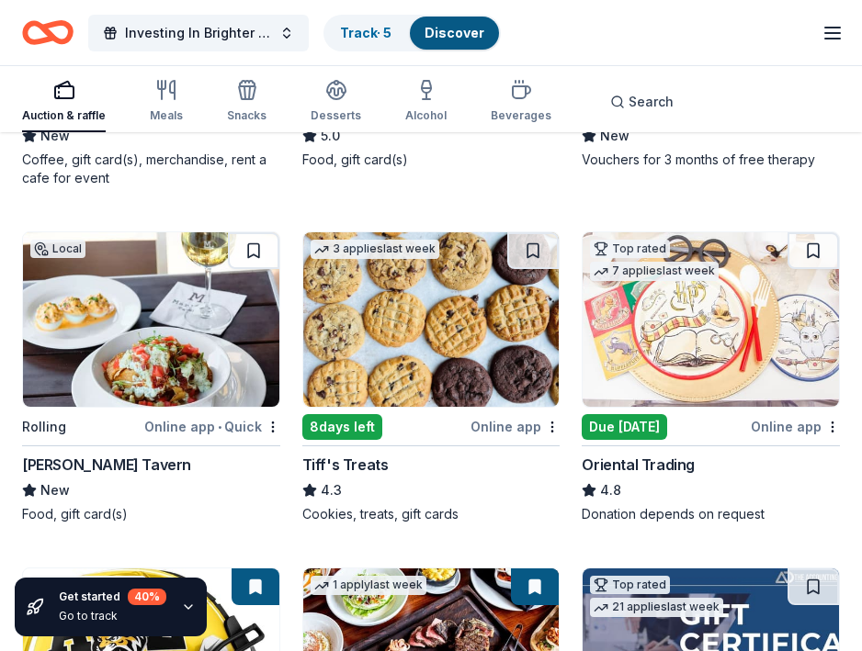
scroll to position [465, 0]
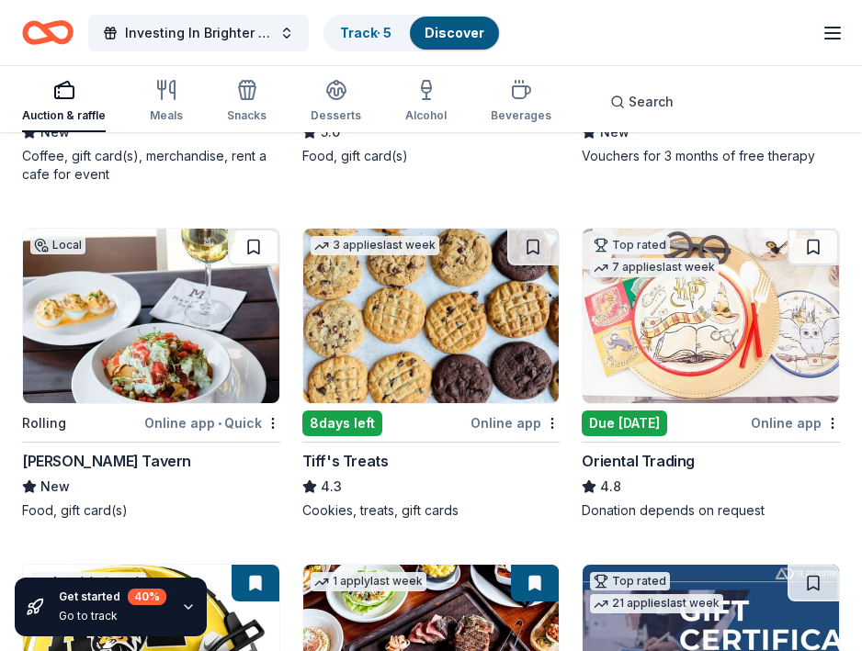
click at [150, 345] on img at bounding box center [151, 316] width 256 height 175
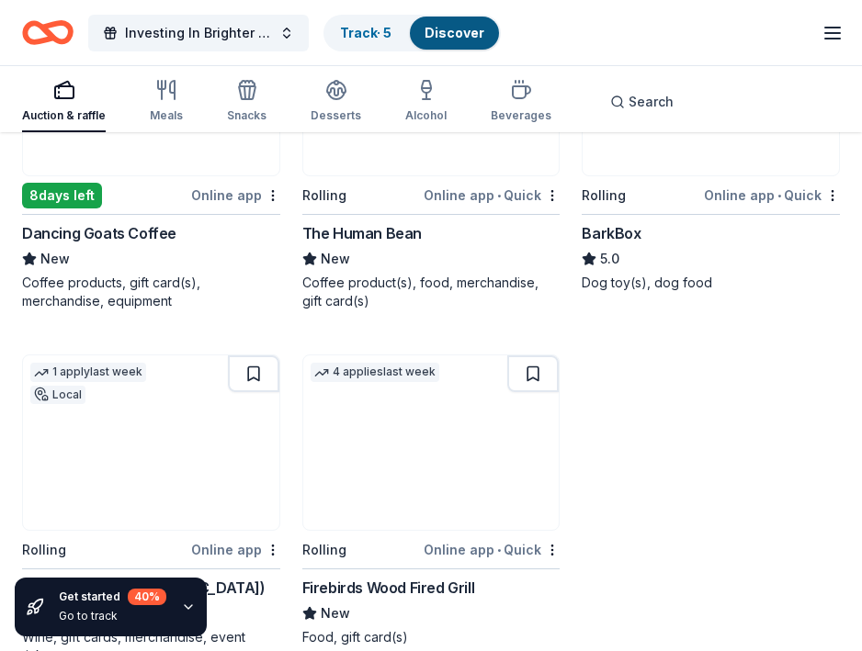
scroll to position [2256, 0]
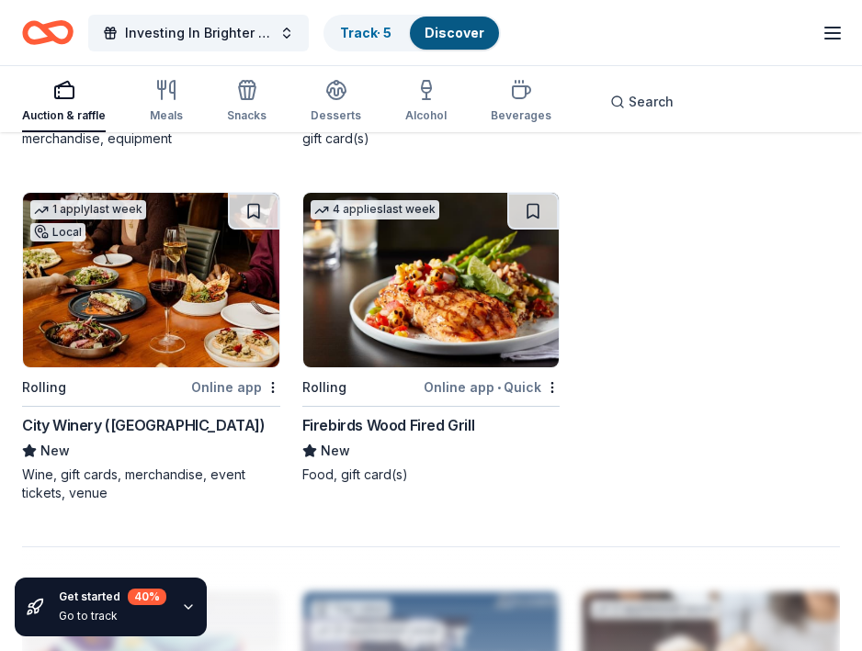
click at [477, 265] on img at bounding box center [431, 280] width 256 height 175
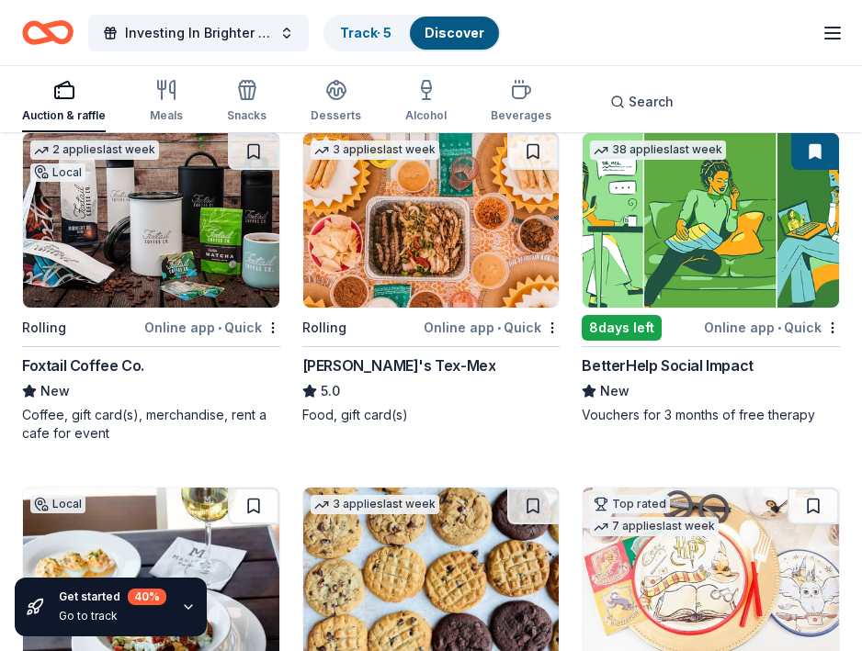
scroll to position [207, 0]
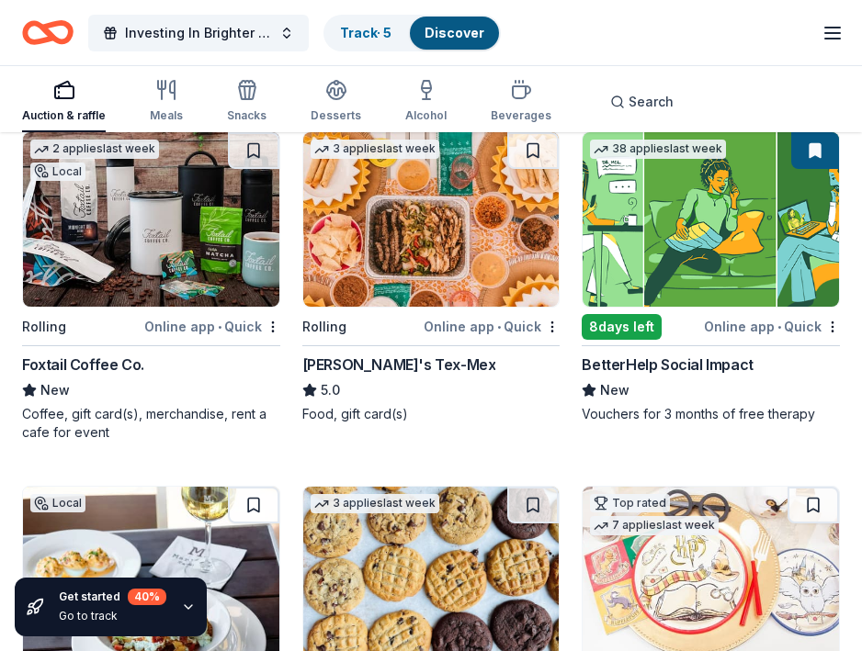
click at [432, 230] on img at bounding box center [431, 219] width 256 height 175
click at [172, 234] on img at bounding box center [151, 219] width 256 height 175
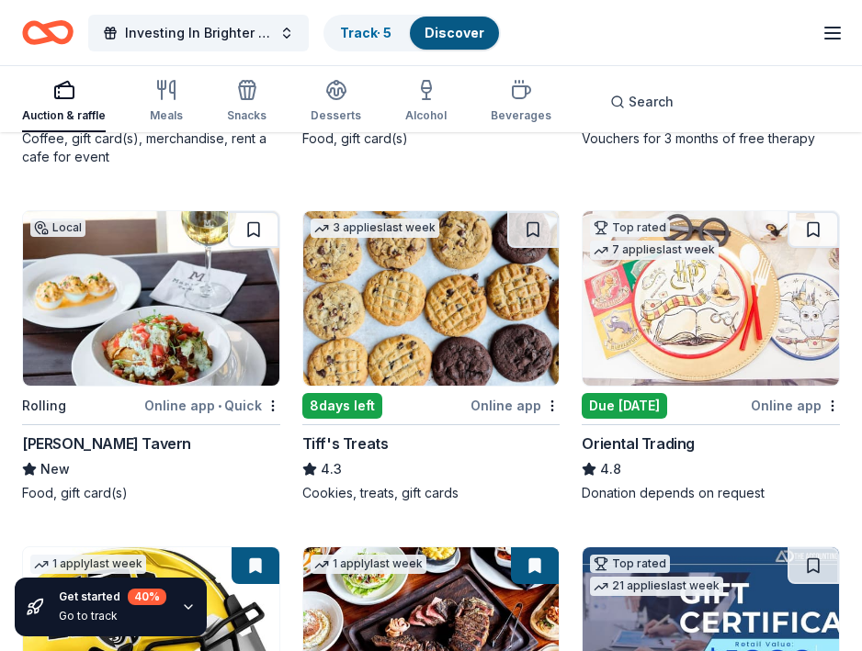
scroll to position [483, 0]
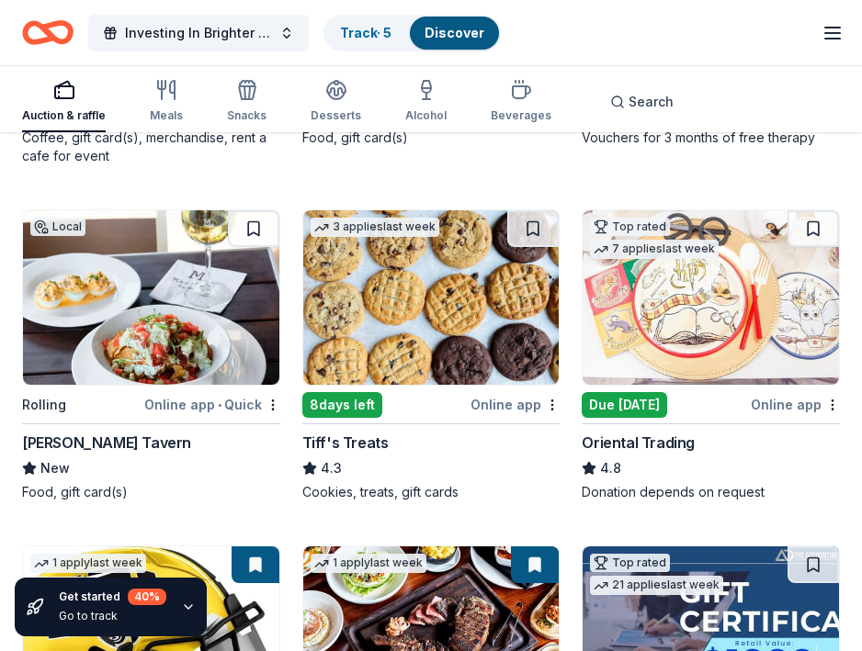
click at [416, 304] on img at bounding box center [431, 297] width 256 height 175
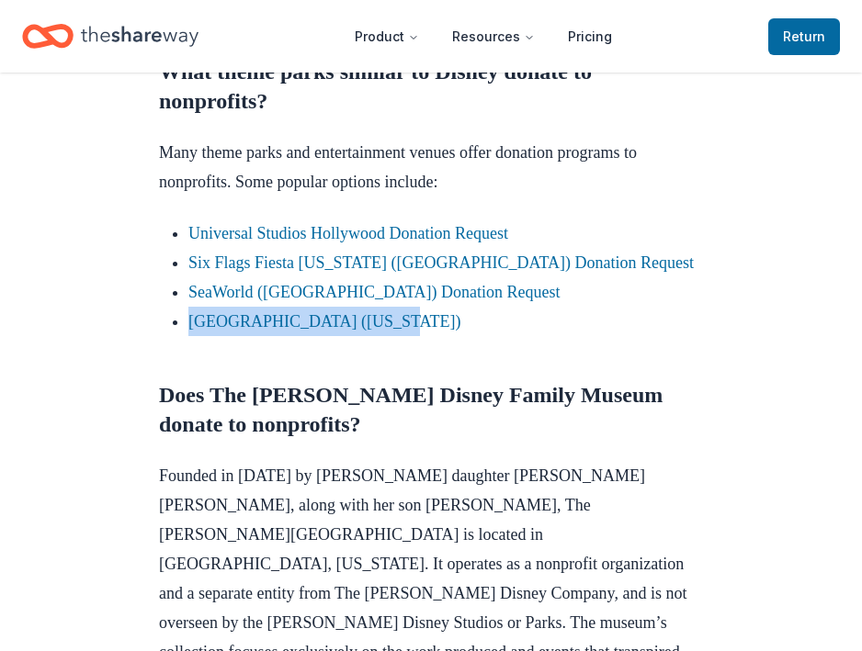
scroll to position [1325, 0]
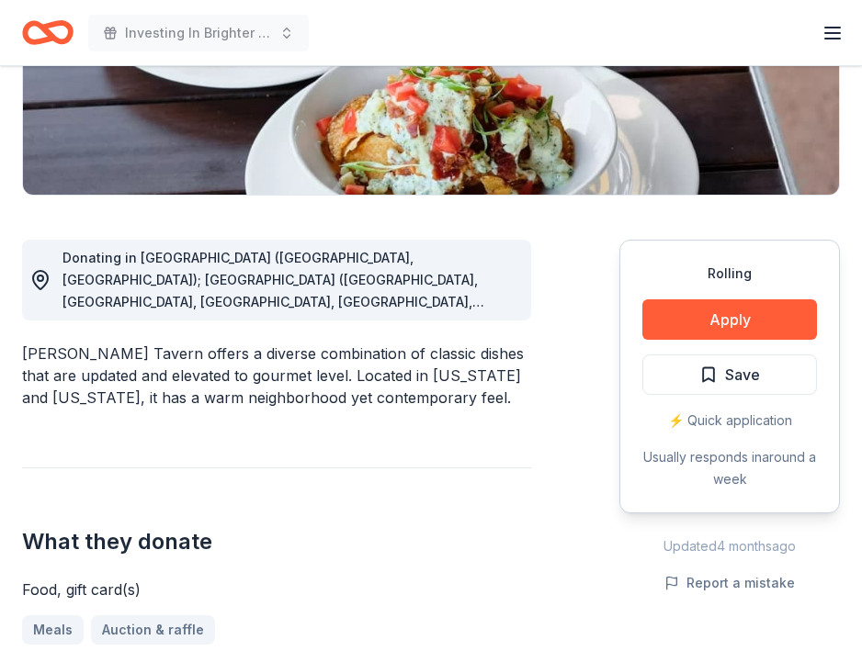
scroll to position [363, 0]
click at [731, 325] on button "Apply" at bounding box center [729, 320] width 175 height 40
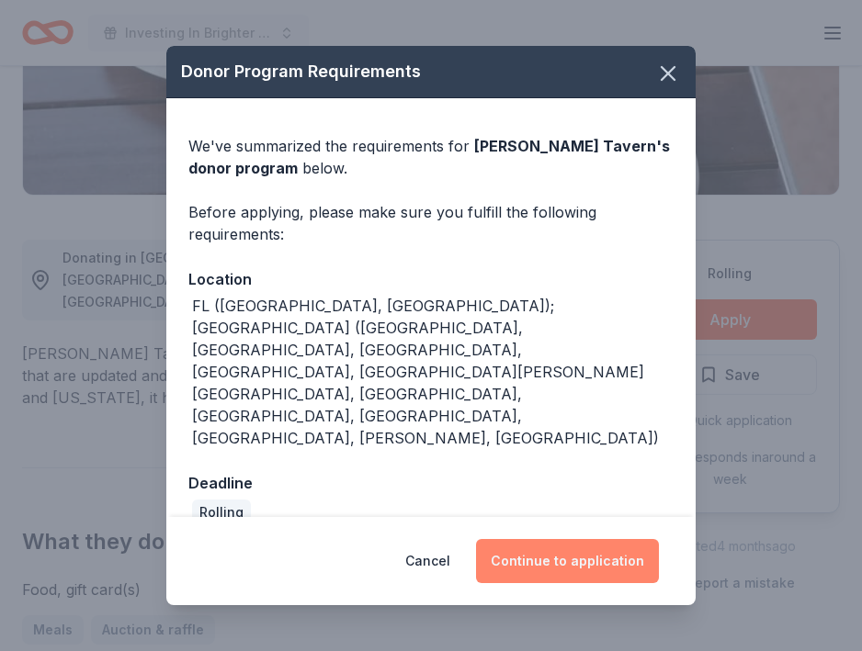
click at [606, 539] on button "Continue to application" at bounding box center [567, 561] width 183 height 44
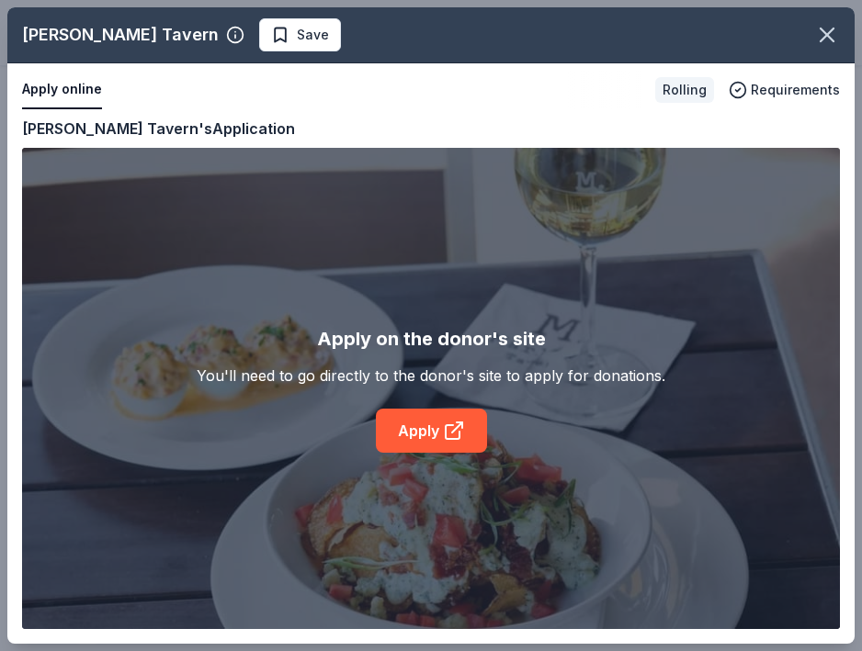
click at [422, 422] on div "Marlow's Tavern Save Apply online Rolling Requirements Copy and paste your info…" at bounding box center [430, 325] width 847 height 637
click at [444, 433] on div "Marlow's Tavern Save Apply online Rolling Requirements Copy and paste your info…" at bounding box center [430, 325] width 847 height 637
click at [422, 422] on div "Marlow's Tavern Save Apply online Rolling Requirements Copy and paste your info…" at bounding box center [430, 325] width 847 height 637
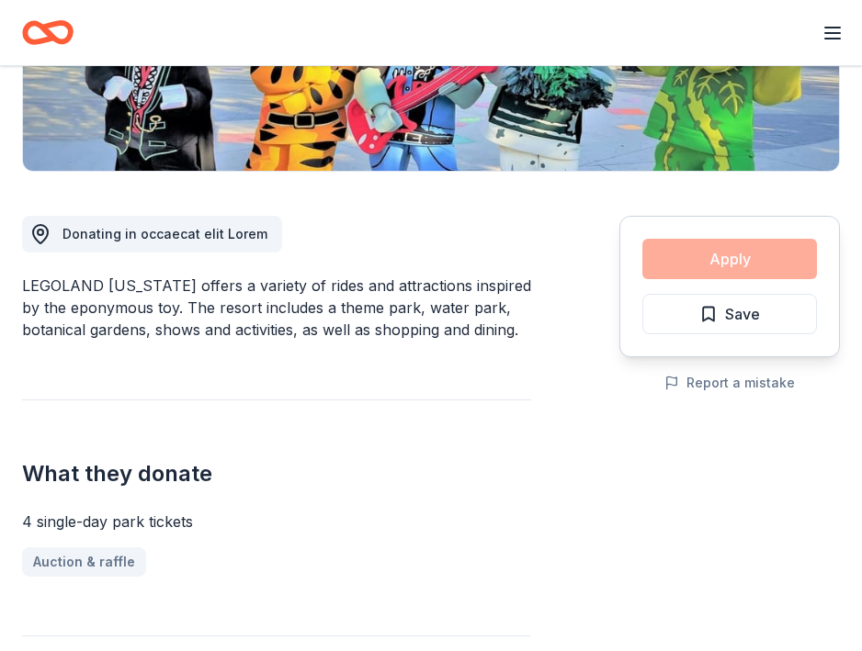
scroll to position [419, 0]
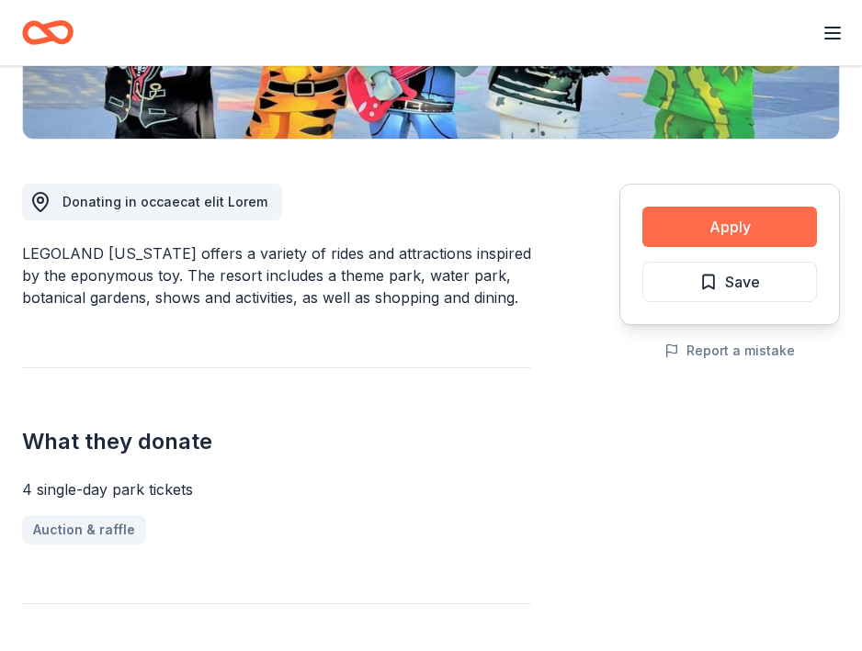
click at [731, 229] on button "Apply" at bounding box center [729, 227] width 175 height 40
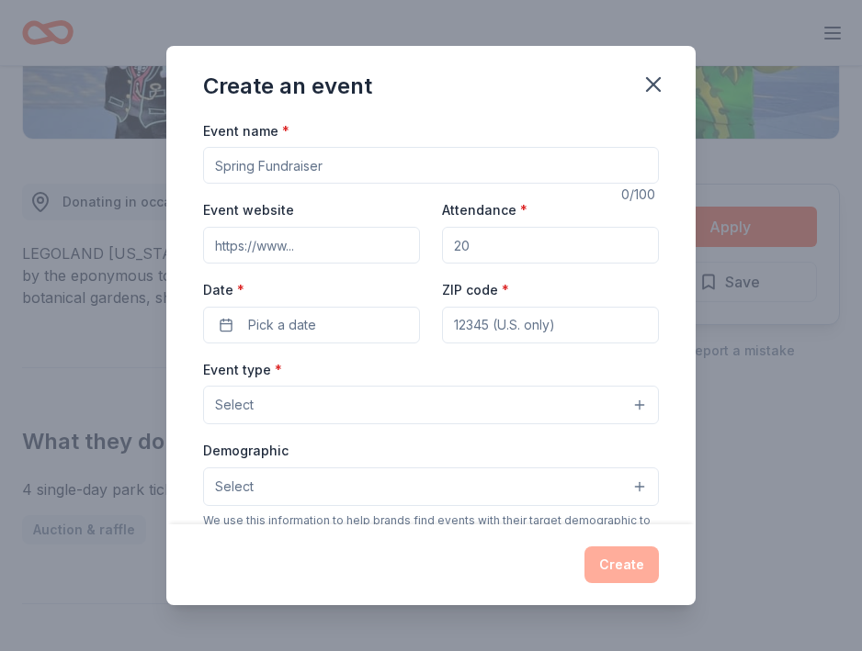
click at [336, 165] on input "Event name *" at bounding box center [431, 165] width 456 height 37
click at [653, 83] on icon "button" at bounding box center [653, 85] width 26 height 26
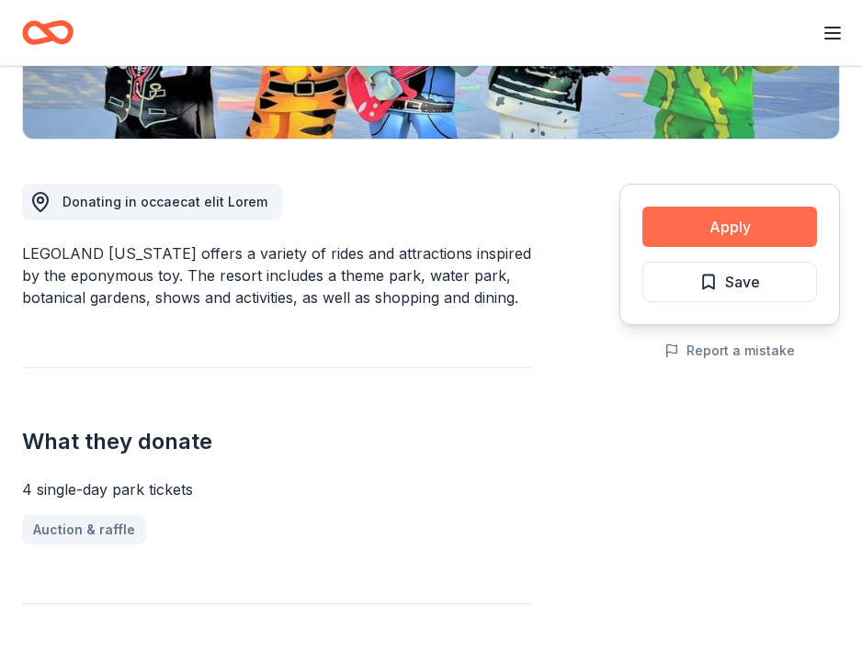
click at [705, 235] on button "Apply" at bounding box center [729, 227] width 175 height 40
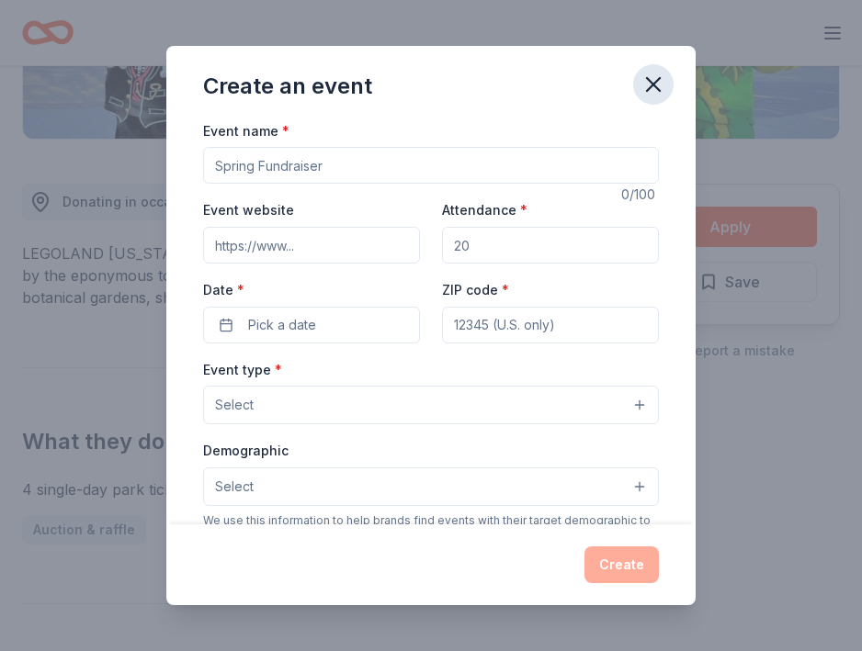
click at [654, 77] on icon "button" at bounding box center [653, 85] width 26 height 26
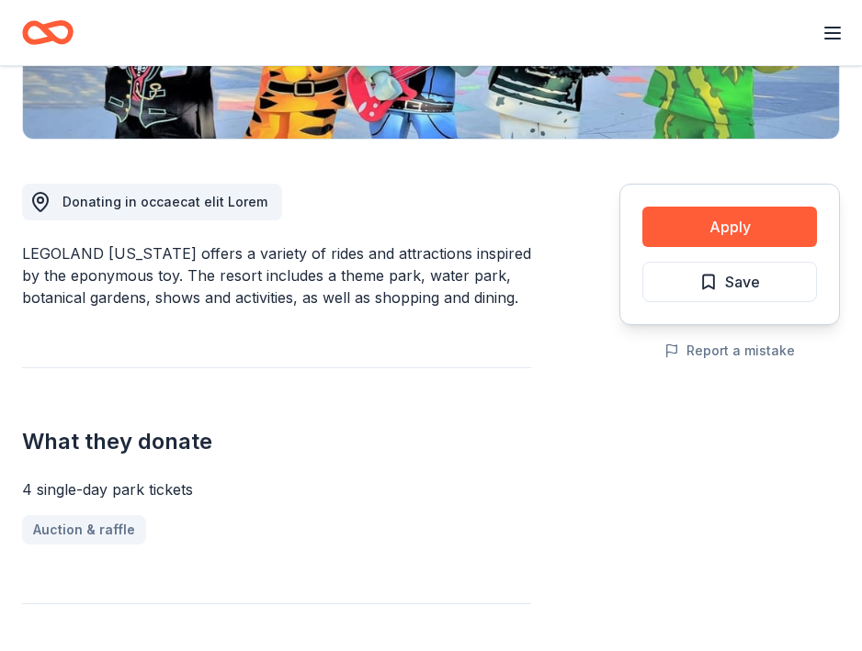
click at [837, 39] on line "button" at bounding box center [832, 39] width 15 height 0
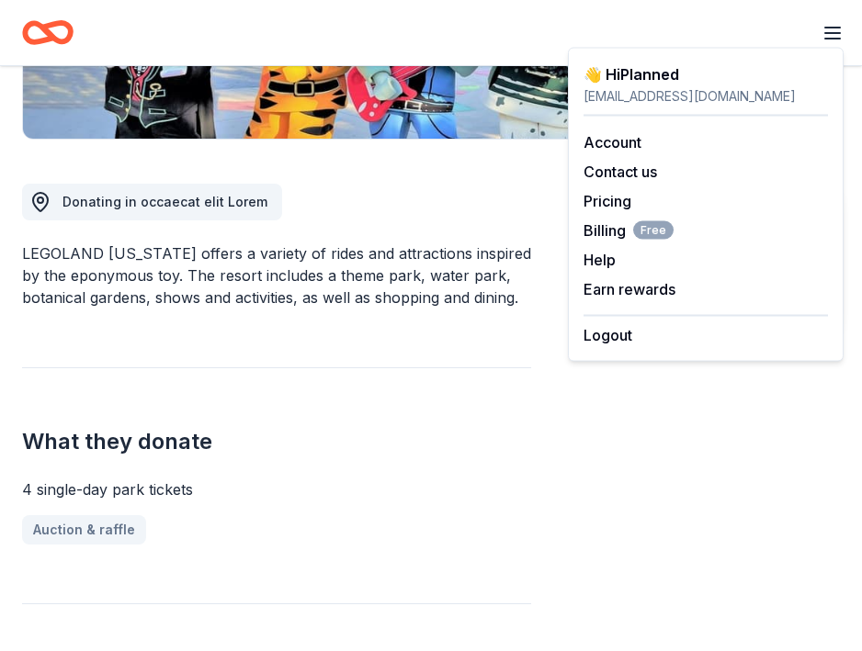
click at [475, 314] on div "Donating in occaecat elit Lorem LEGOLAND Florida offers a variety of rides and …" at bounding box center [276, 585] width 509 height 891
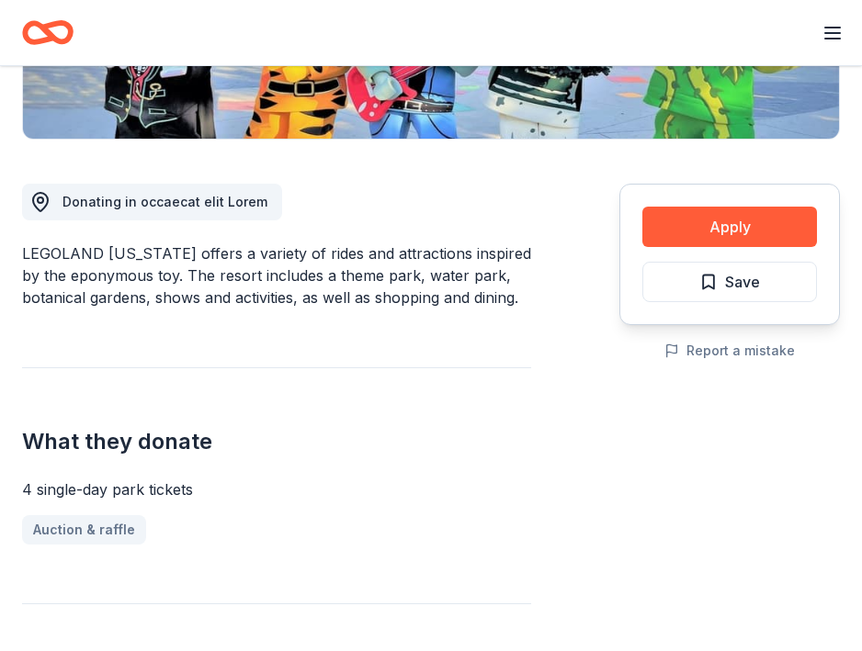
click at [78, 524] on div "Auction & raffle" at bounding box center [276, 529] width 509 height 29
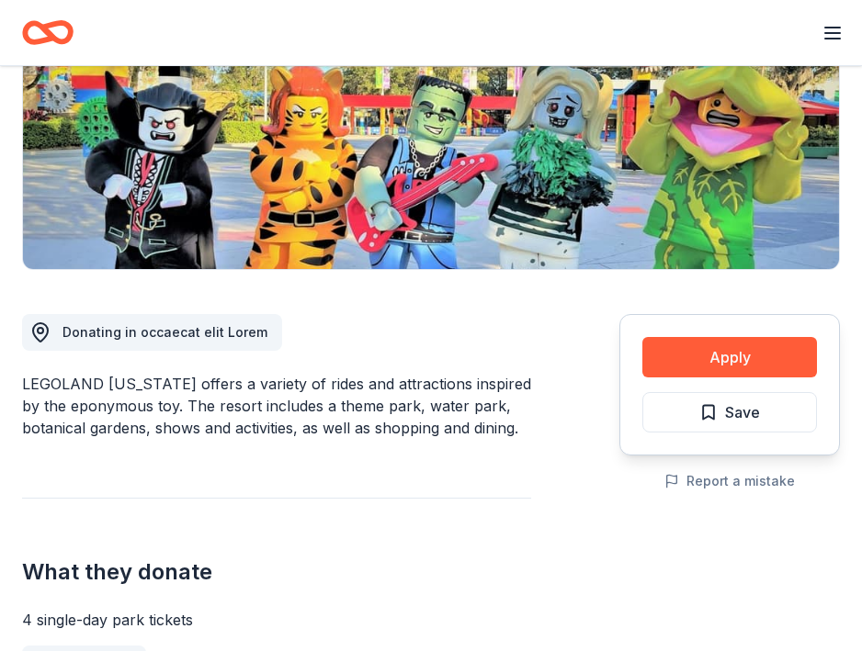
scroll to position [319, 0]
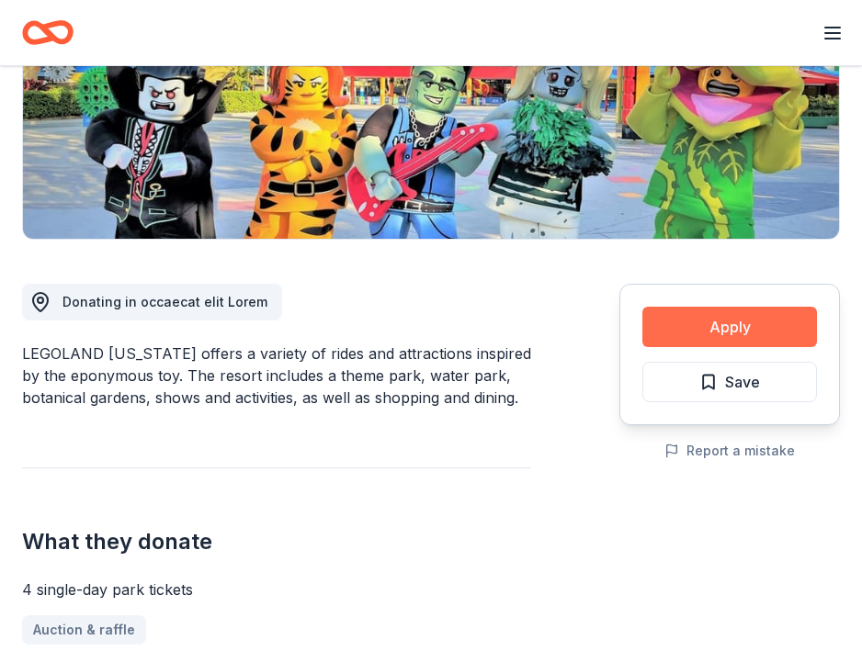
click at [710, 329] on button "Apply" at bounding box center [729, 327] width 175 height 40
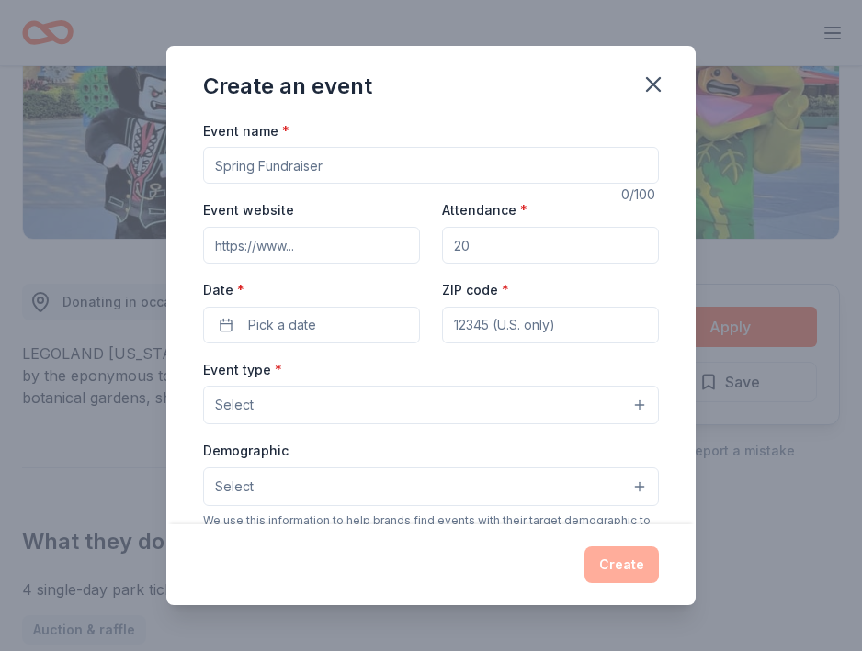
click at [314, 154] on input "Event name *" at bounding box center [431, 165] width 456 height 37
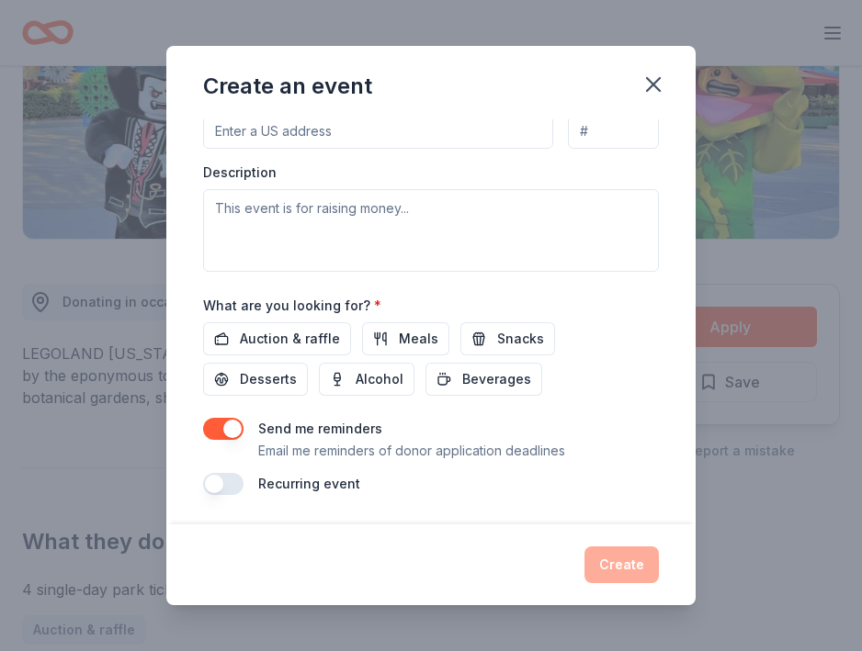
scroll to position [469, 0]
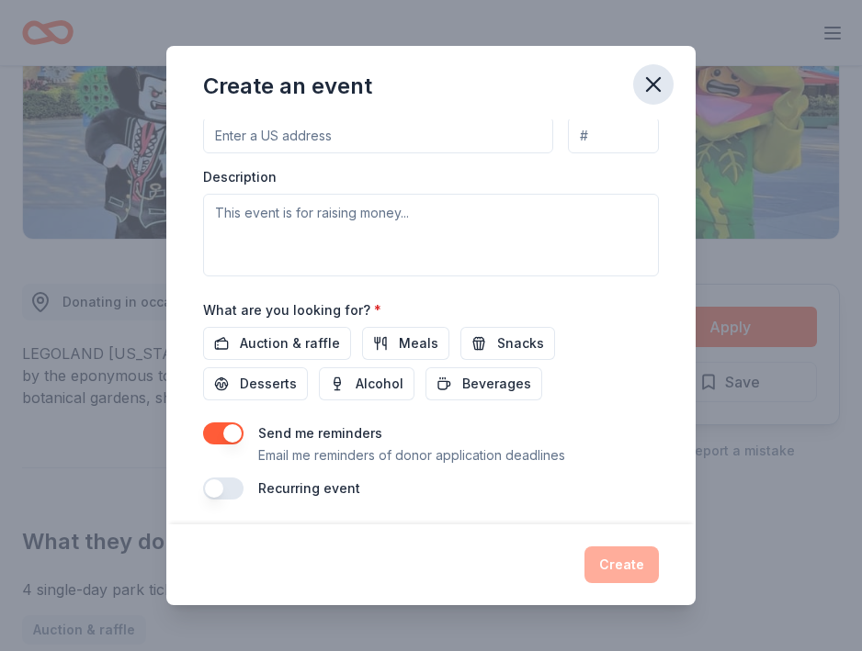
click at [644, 92] on icon "button" at bounding box center [653, 85] width 26 height 26
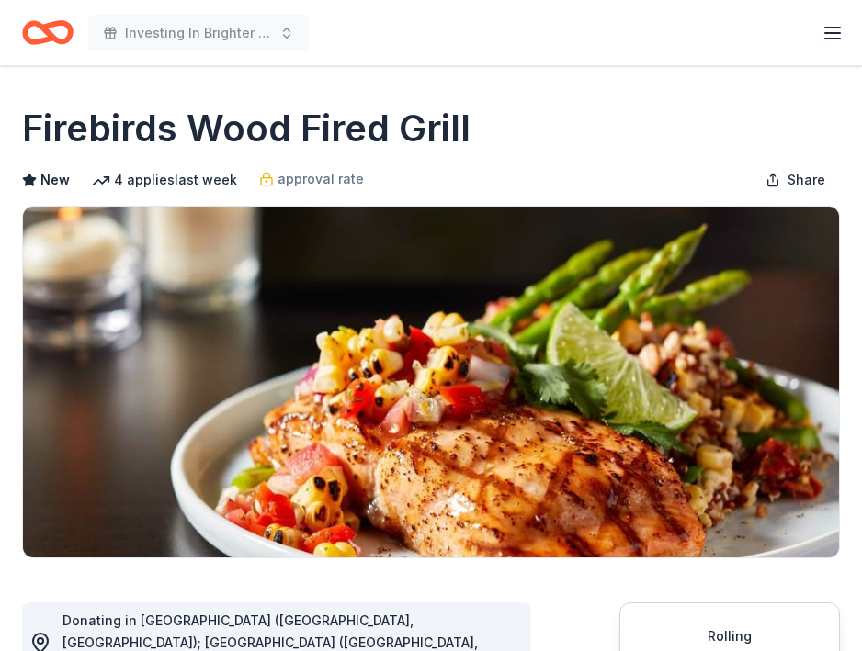
scroll to position [381, 0]
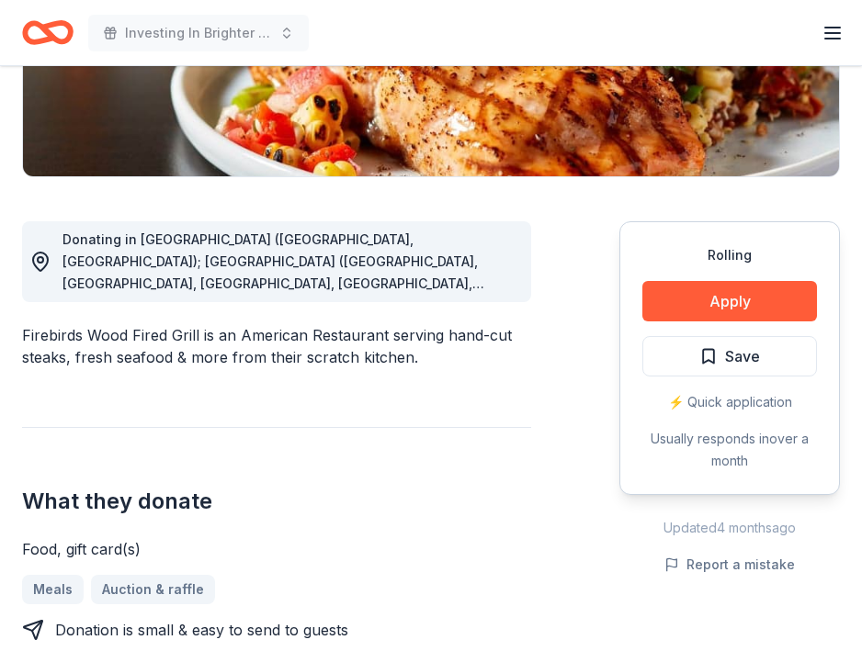
click at [710, 308] on button "Apply" at bounding box center [729, 301] width 175 height 40
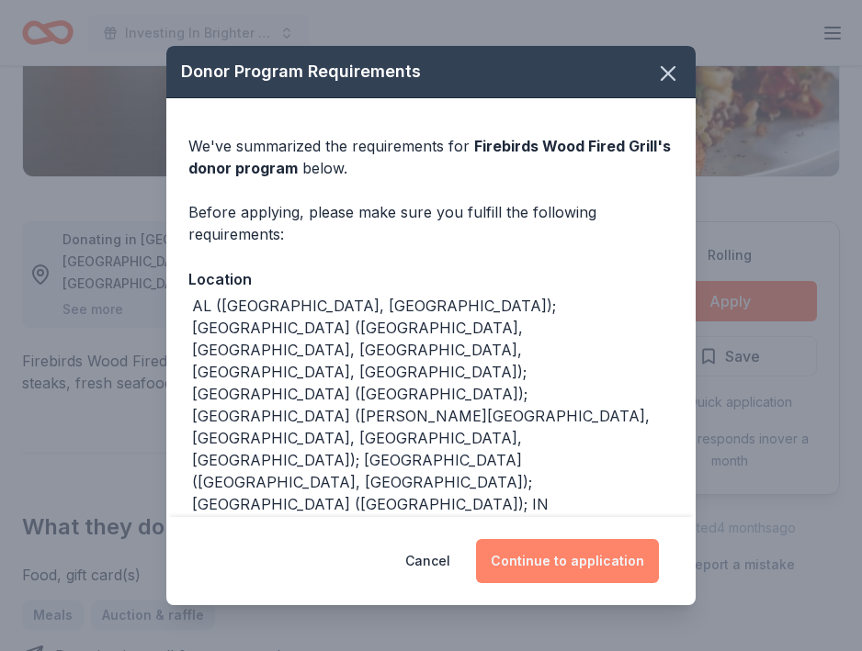
click at [547, 564] on button "Continue to application" at bounding box center [567, 561] width 183 height 44
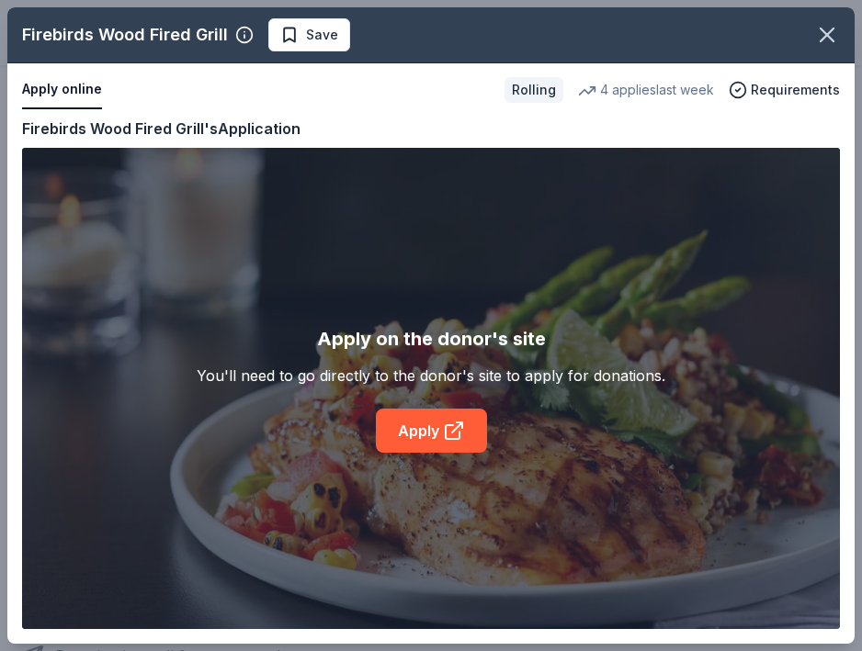
click at [425, 436] on div "Firebirds Wood Fired Grill Save Apply online Rolling 4 applies last week Requir…" at bounding box center [430, 325] width 847 height 637
click at [411, 436] on div "Firebirds Wood Fired Grill Save Apply online Rolling 4 applies last week Requir…" at bounding box center [430, 325] width 847 height 637
click at [462, 424] on div "Firebirds Wood Fired Grill Save Apply online Rolling 4 applies last week Requir…" at bounding box center [430, 325] width 847 height 637
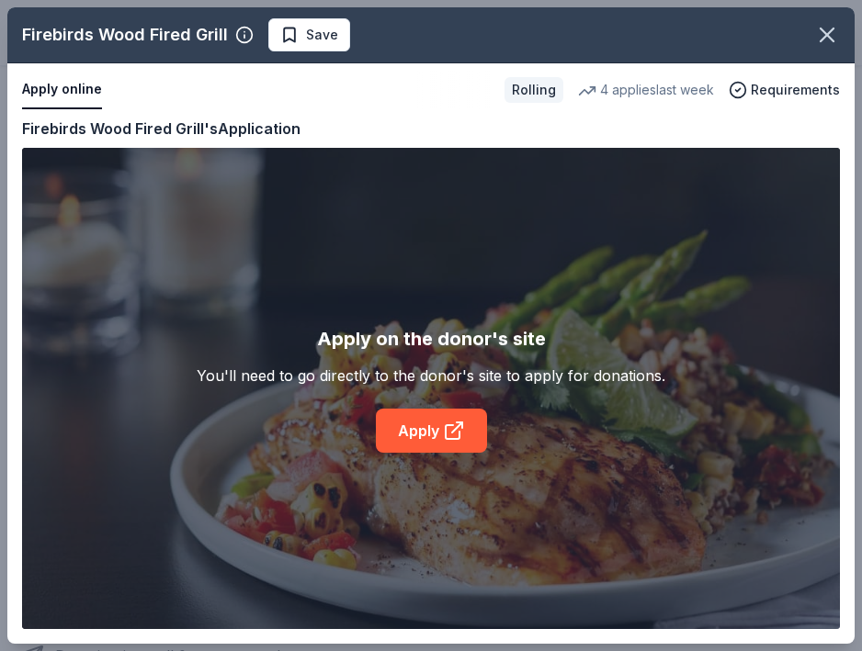
click at [462, 424] on div "Firebirds Wood Fired Grill Save Apply online Rolling 4 applies last week Requir…" at bounding box center [430, 325] width 847 height 637
click at [467, 344] on div "Firebirds Wood Fired Grill Save Apply online Rolling 4 applies last week Requir…" at bounding box center [430, 325] width 847 height 637
click at [444, 439] on div "Firebirds Wood Fired Grill Save Apply online Rolling 4 applies last week Requir…" at bounding box center [430, 325] width 847 height 637
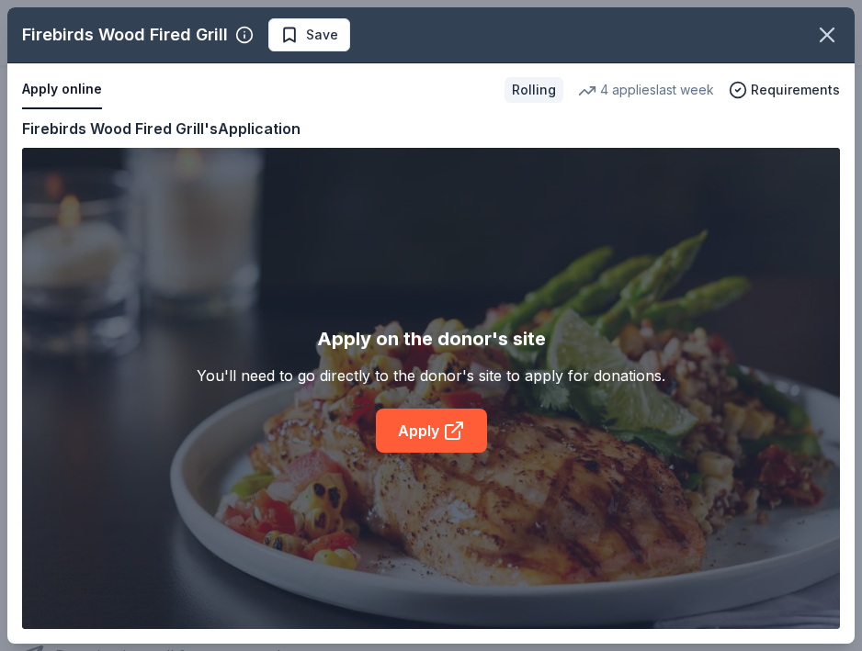
click at [443, 439] on div "Firebirds Wood Fired Grill Save Apply online Rolling 4 applies last week Requir…" at bounding box center [430, 325] width 847 height 637
click at [51, 97] on div "Firebirds Wood Fired Grill Save Apply online Rolling 4 applies last week Requir…" at bounding box center [430, 325] width 847 height 637
click at [60, 86] on div "Firebirds Wood Fired Grill Save Apply online Rolling 4 applies last week Requir…" at bounding box center [430, 325] width 847 height 637
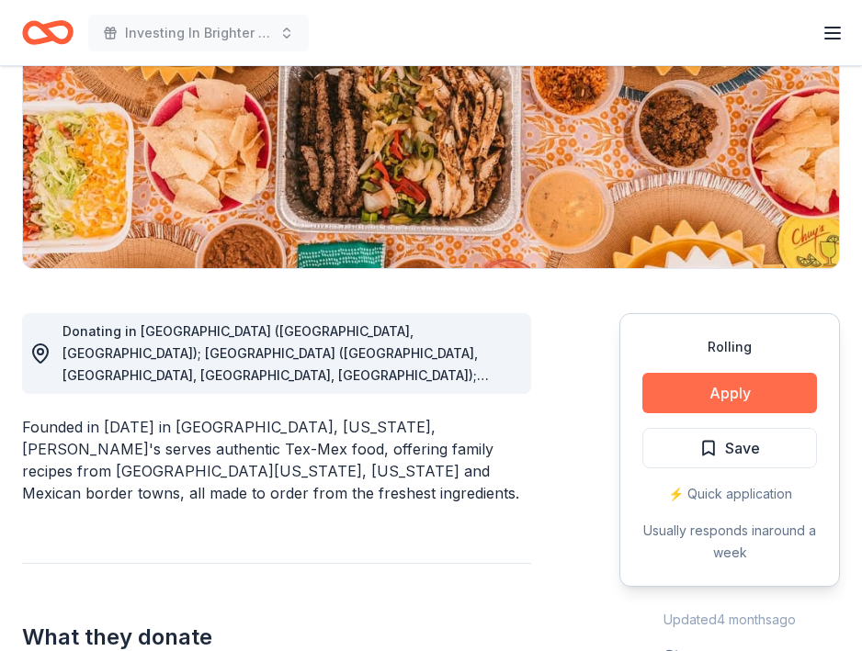
scroll to position [289, 0]
click at [718, 401] on button "Apply" at bounding box center [729, 393] width 175 height 40
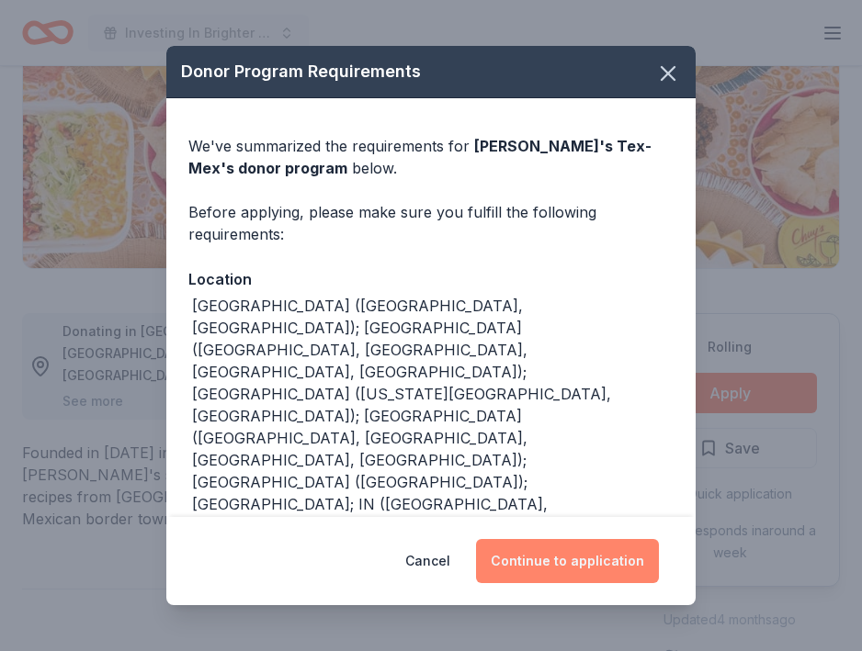
click at [553, 569] on button "Continue to application" at bounding box center [567, 561] width 183 height 44
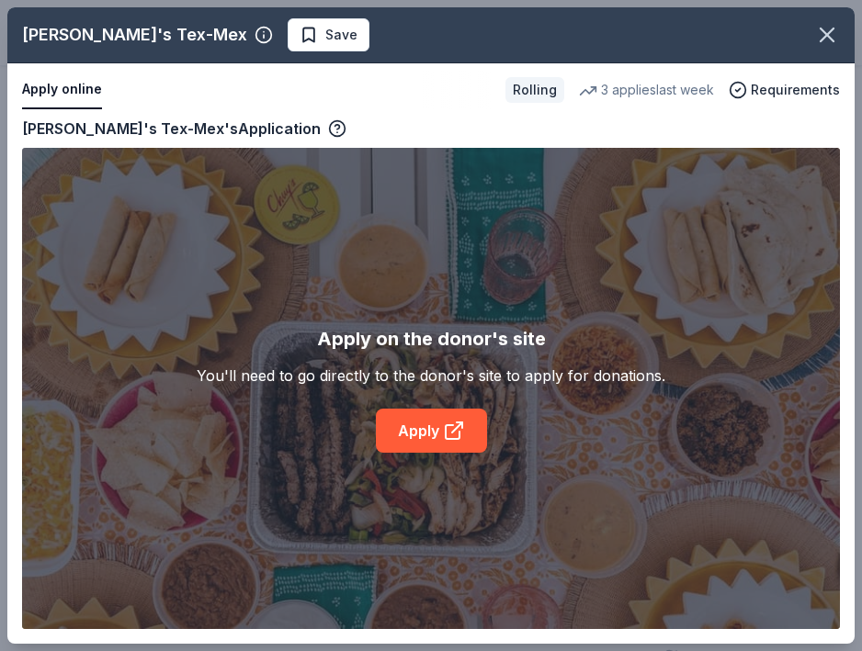
click at [436, 439] on div "Chuy's Tex-Mex Save Apply online Rolling 3 applies last week Requirements Copy …" at bounding box center [430, 325] width 847 height 637
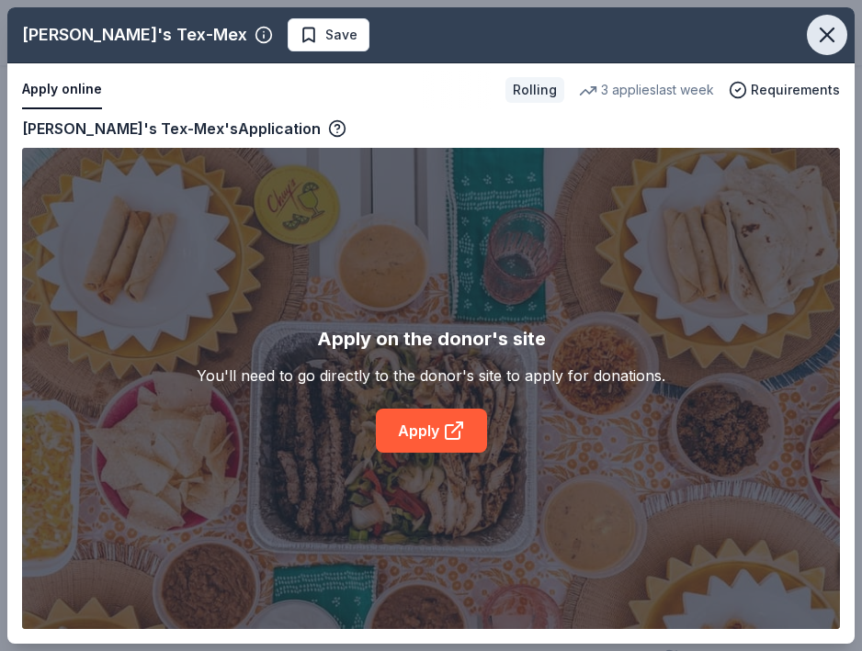
click at [827, 36] on icon "button" at bounding box center [827, 34] width 13 height 13
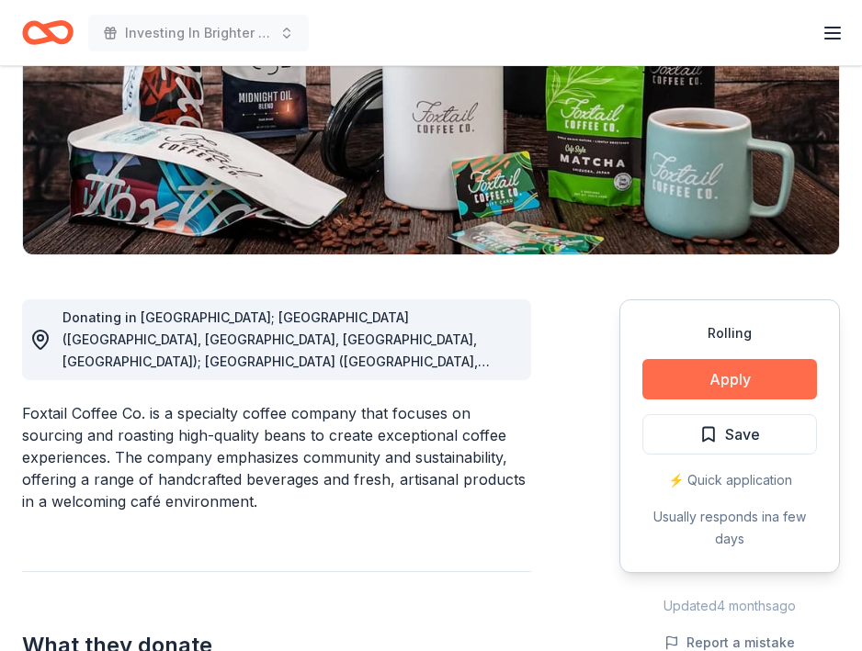
click at [718, 378] on button "Apply" at bounding box center [729, 379] width 175 height 40
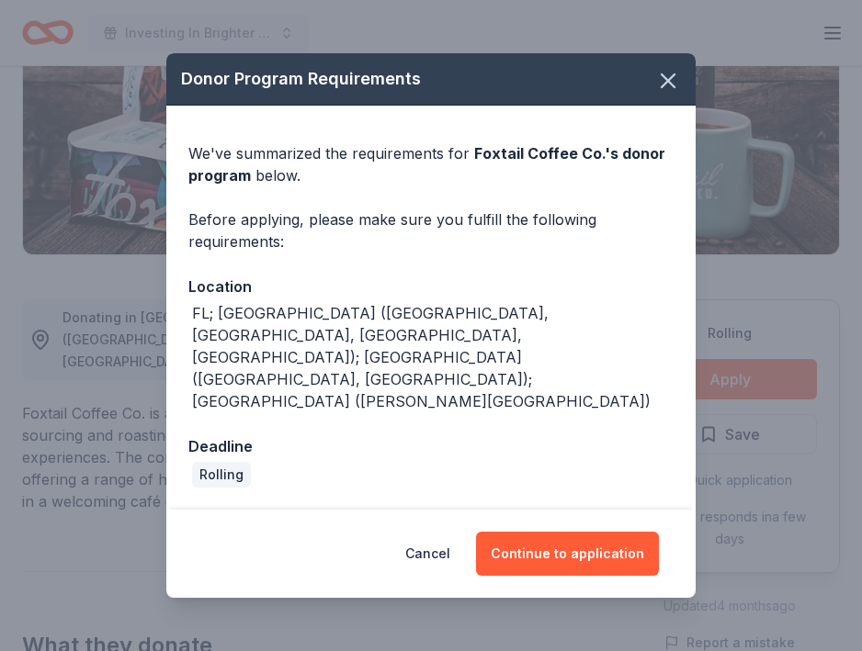
scroll to position [303, 0]
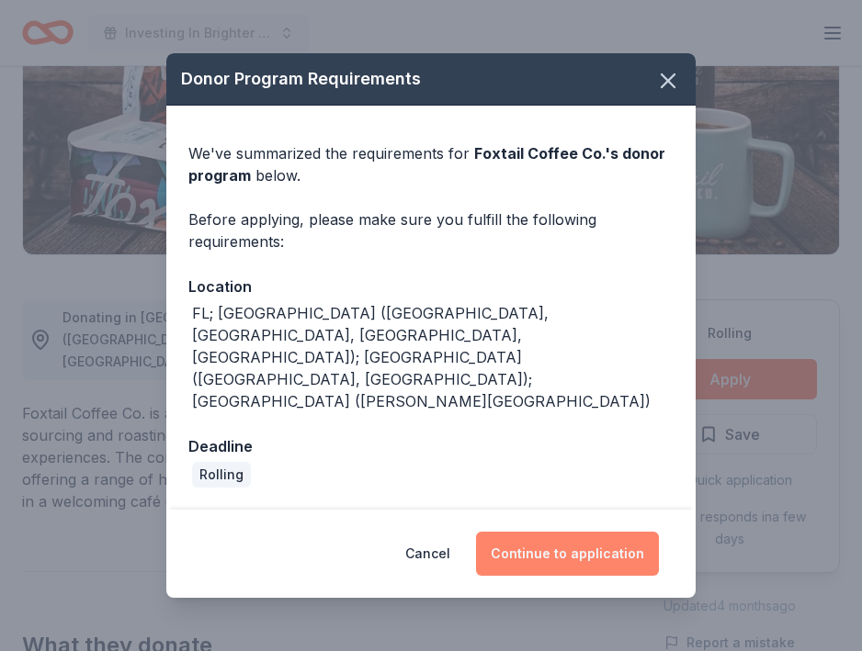
click at [556, 532] on button "Continue to application" at bounding box center [567, 554] width 183 height 44
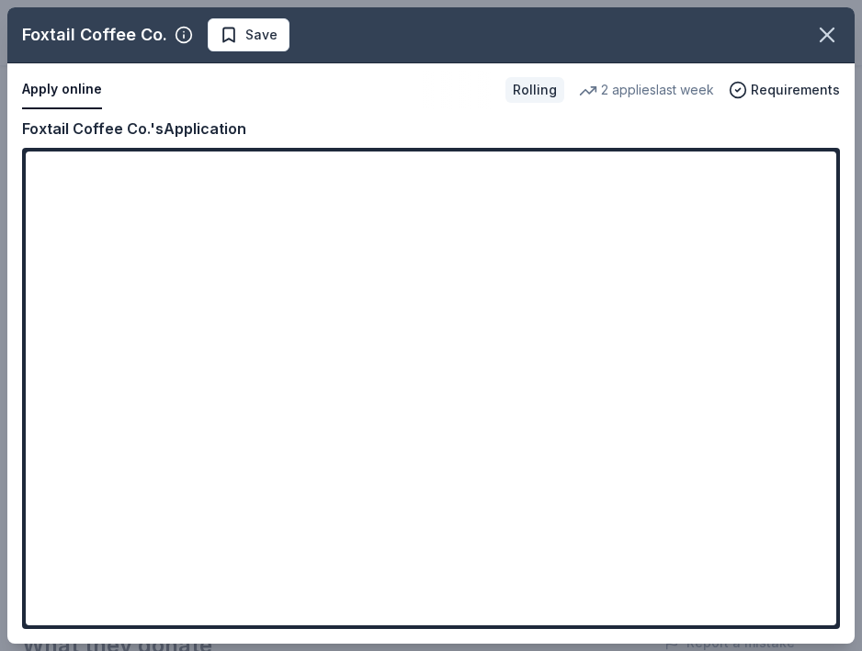
click at [323, 403] on div "Foxtail Coffee Co. Save Apply online Rolling 2 applies last week Requirements C…" at bounding box center [430, 325] width 847 height 637
click at [255, 401] on div "Foxtail Coffee Co. Save Apply online Rolling 2 applies last week Requirements C…" at bounding box center [430, 325] width 847 height 637
click at [212, 407] on div "Foxtail Coffee Co. Save Apply online Rolling 2 applies last week Requirements C…" at bounding box center [430, 325] width 847 height 637
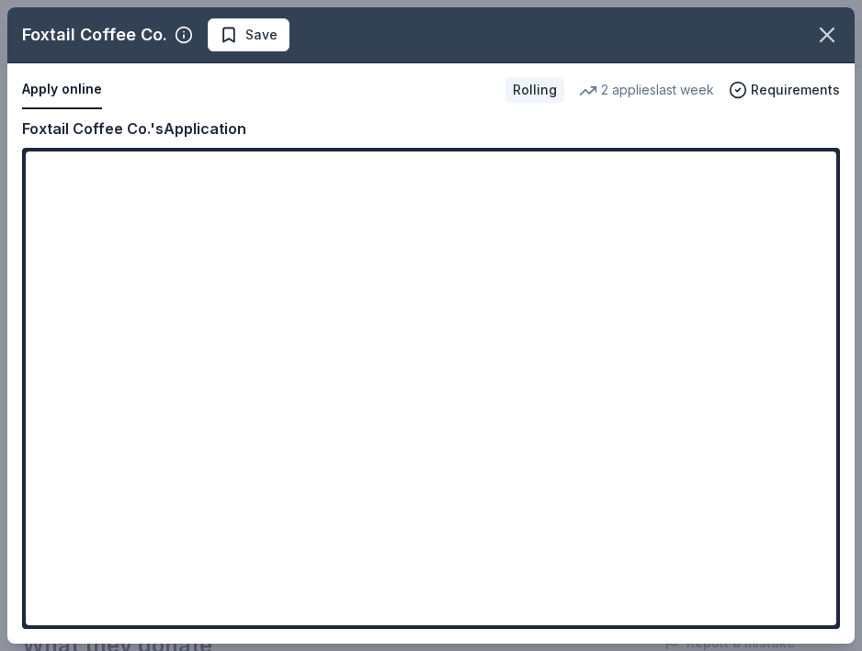
click at [238, 549] on div "Foxtail Coffee Co. Save Apply online Rolling 2 applies last week Requirements C…" at bounding box center [430, 325] width 847 height 637
click at [237, 549] on div "Foxtail Coffee Co. Save Apply online Rolling 2 applies last week Requirements C…" at bounding box center [430, 325] width 847 height 637
click at [237, 544] on div "Foxtail Coffee Co. Save Apply online Rolling 2 applies last week Requirements C…" at bounding box center [430, 325] width 847 height 637
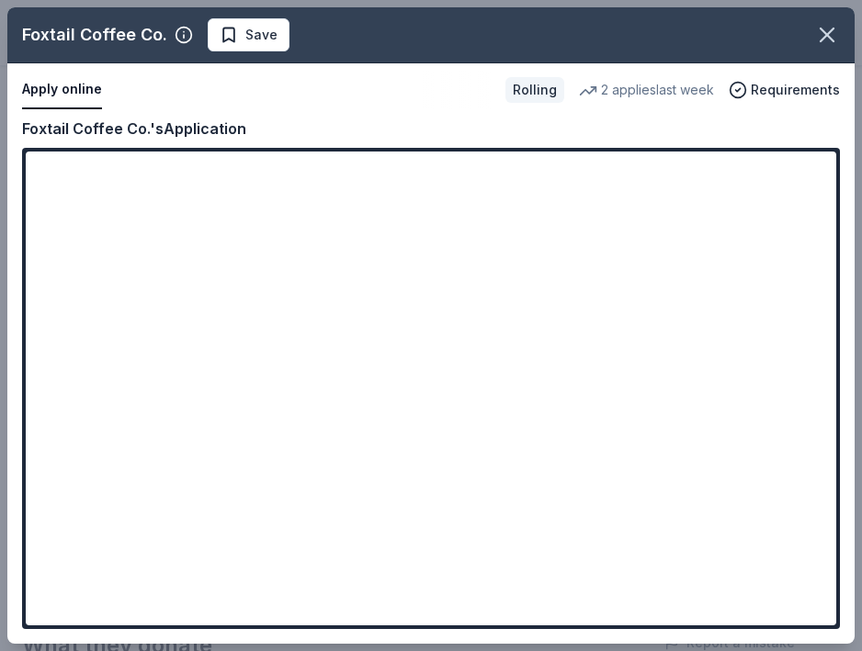
click at [237, 544] on div "Foxtail Coffee Co. Save Apply online Rolling 2 applies last week Requirements C…" at bounding box center [430, 325] width 847 height 637
click at [248, 318] on div "Foxtail Coffee Co. Save Apply online Rolling 2 applies last week Requirements C…" at bounding box center [430, 325] width 847 height 637
click at [266, 323] on div "Foxtail Coffee Co. Save Apply online Rolling 2 applies last week Requirements C…" at bounding box center [430, 325] width 847 height 637
click at [424, 251] on div "Foxtail Coffee Co. Save Apply online Rolling 2 applies last week Requirements C…" at bounding box center [430, 325] width 847 height 637
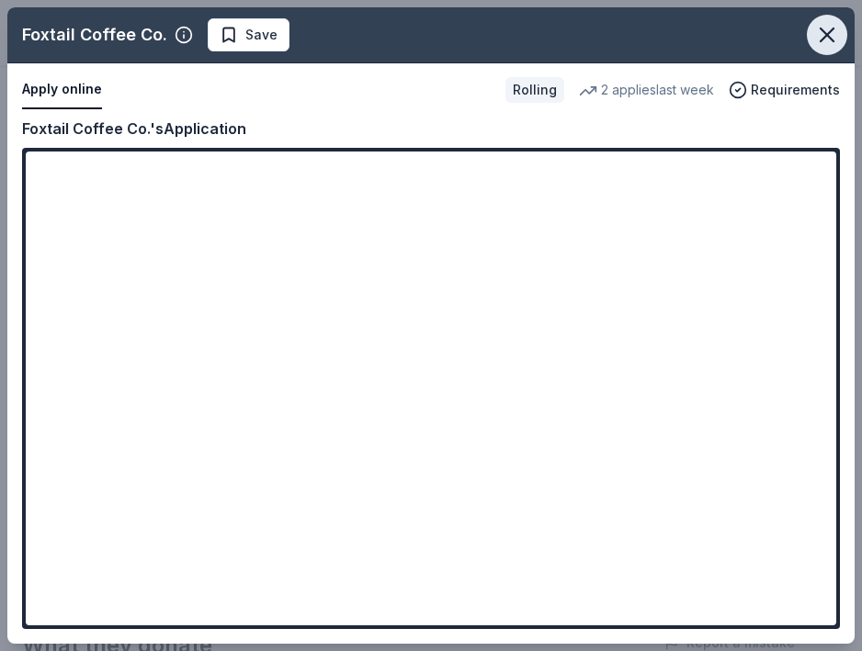
click at [822, 29] on icon "button" at bounding box center [827, 34] width 13 height 13
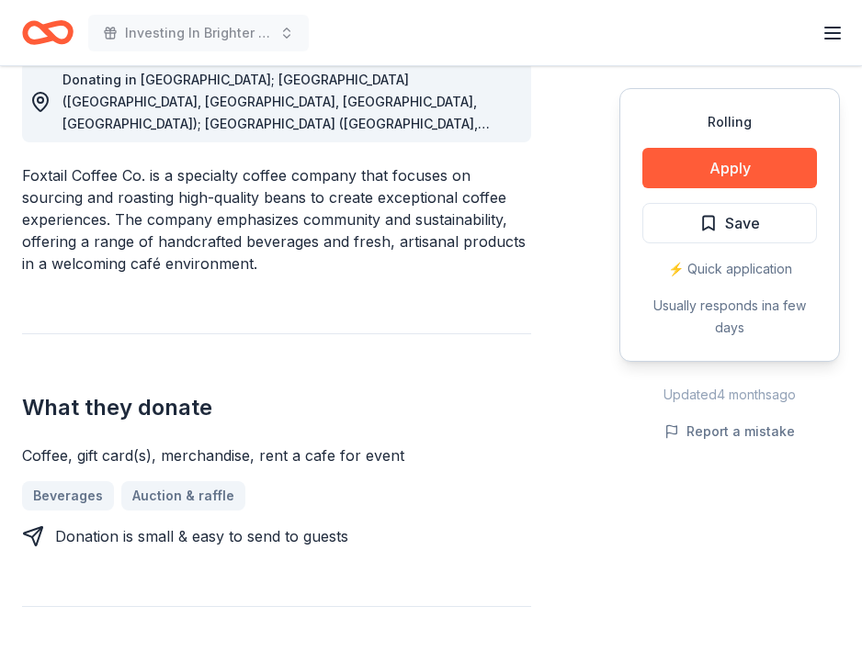
scroll to position [363, 0]
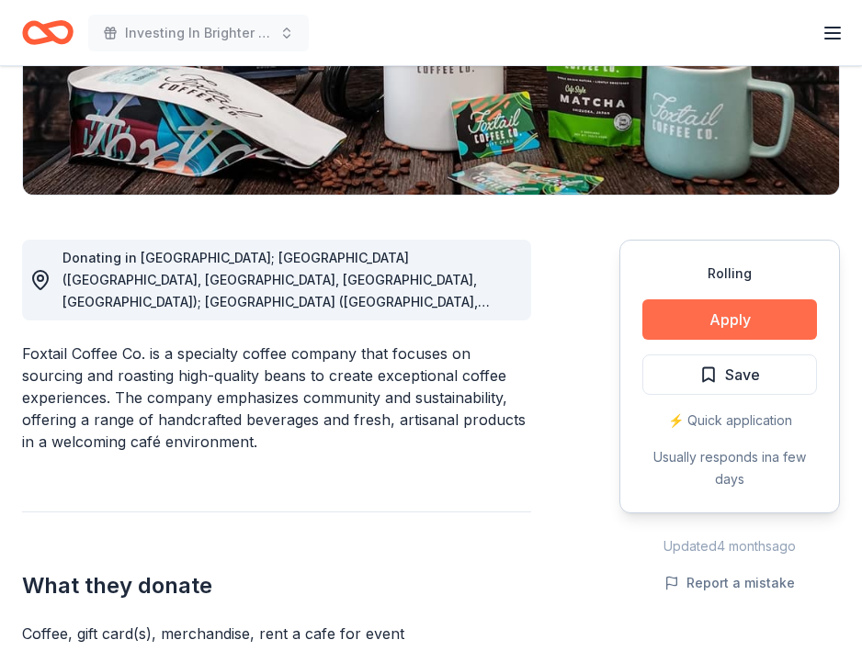
click at [710, 322] on button "Apply" at bounding box center [729, 320] width 175 height 40
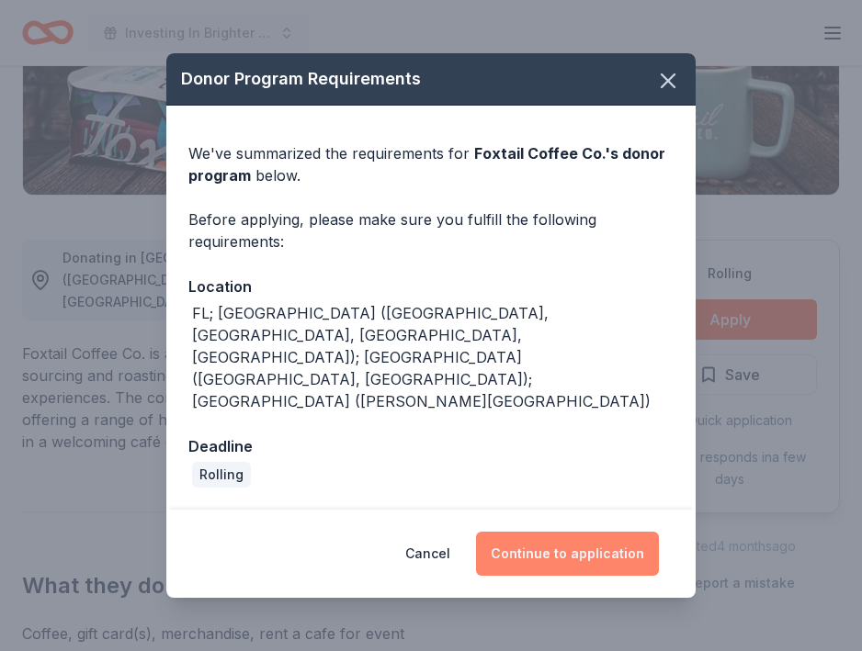
click at [572, 536] on button "Continue to application" at bounding box center [567, 554] width 183 height 44
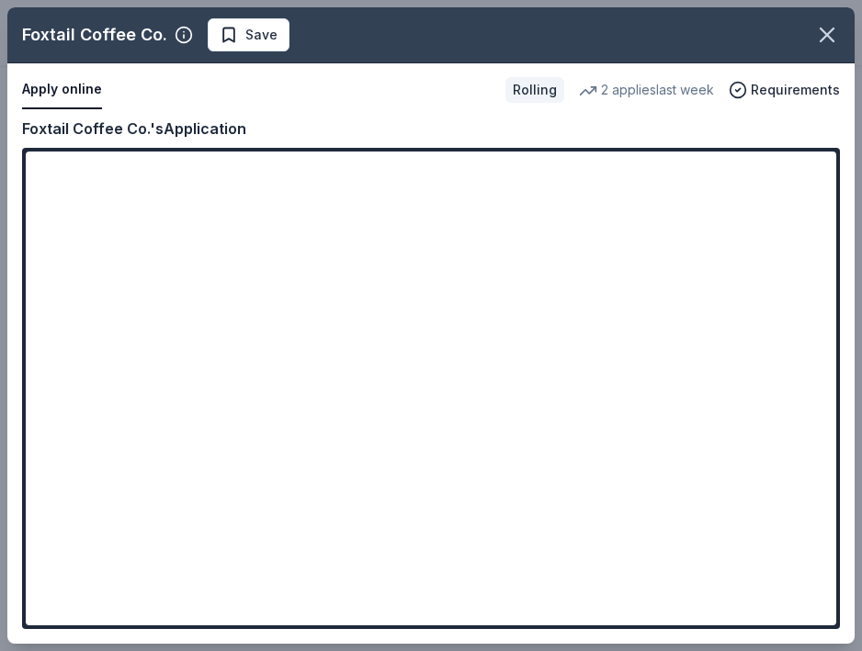
click at [285, 538] on div "Foxtail Coffee Co. Save Apply online Rolling 2 applies last week Requirements C…" at bounding box center [430, 325] width 847 height 637
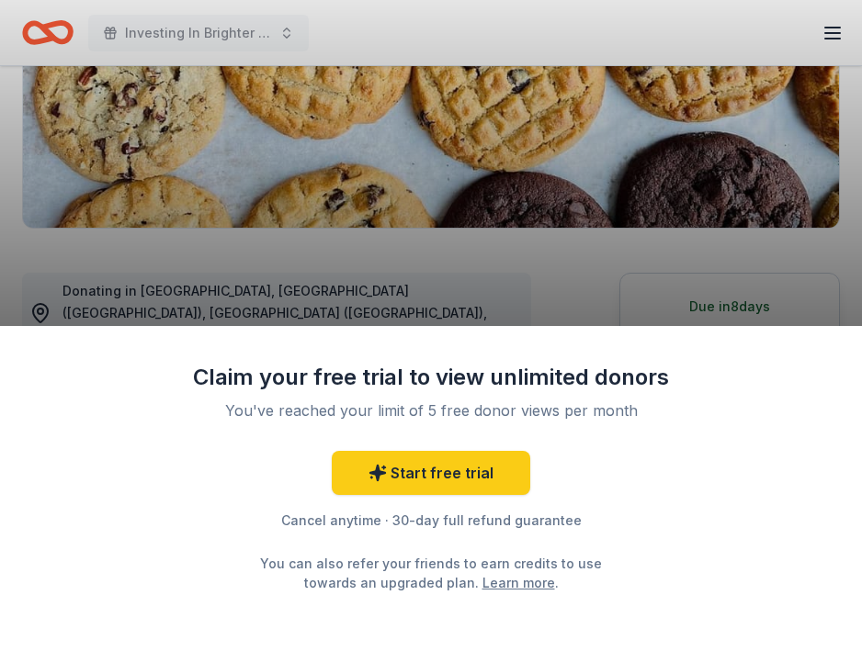
scroll to position [330, 0]
click at [719, 244] on div "Claim your free trial to view unlimited donors You've reached your limit of 5 f…" at bounding box center [431, 325] width 862 height 651
click at [663, 238] on div "Claim your free trial to view unlimited donors You've reached your limit of 5 f…" at bounding box center [431, 325] width 862 height 651
click at [495, 263] on div "Claim your free trial to view unlimited donors You've reached your limit of 5 f…" at bounding box center [431, 325] width 862 height 651
